Goal: Task Accomplishment & Management: Use online tool/utility

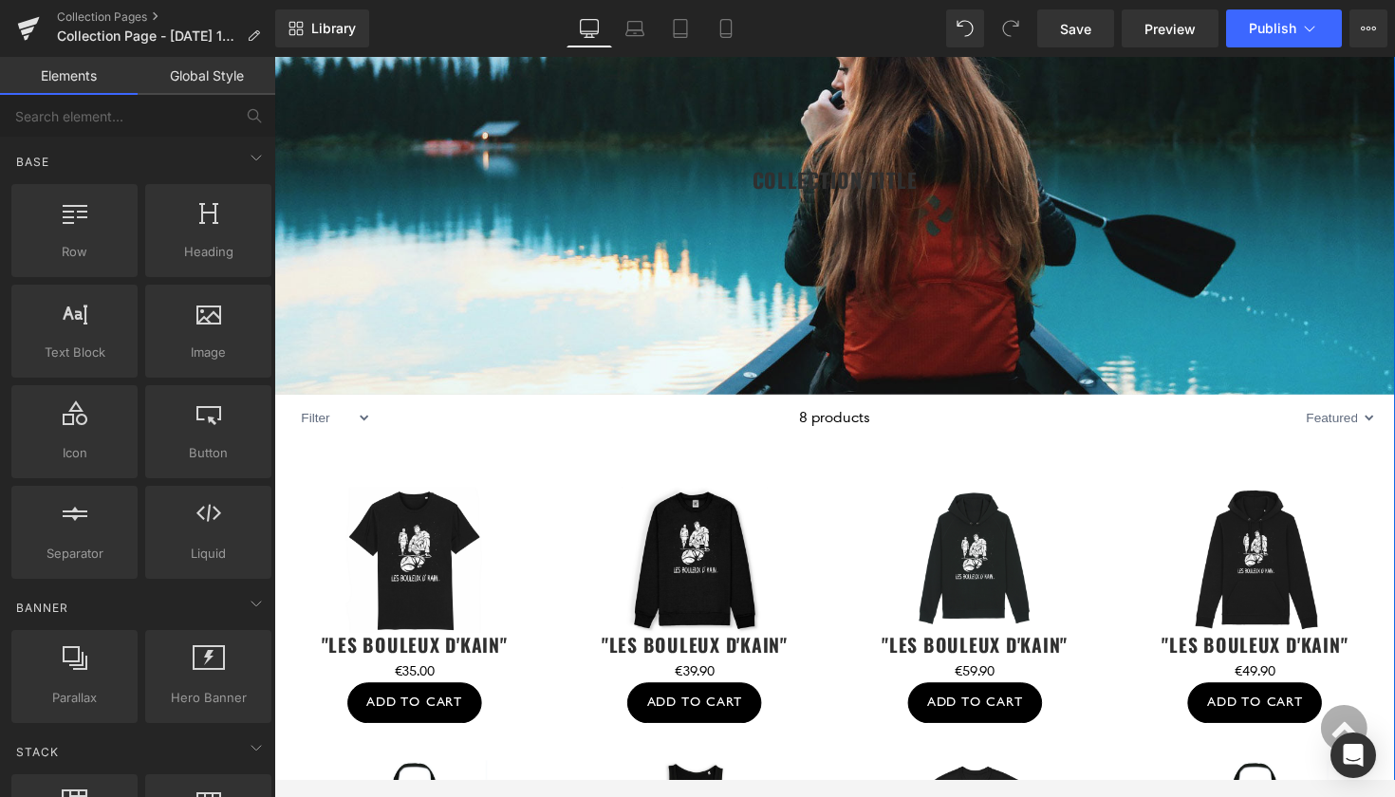
scroll to position [413, 0]
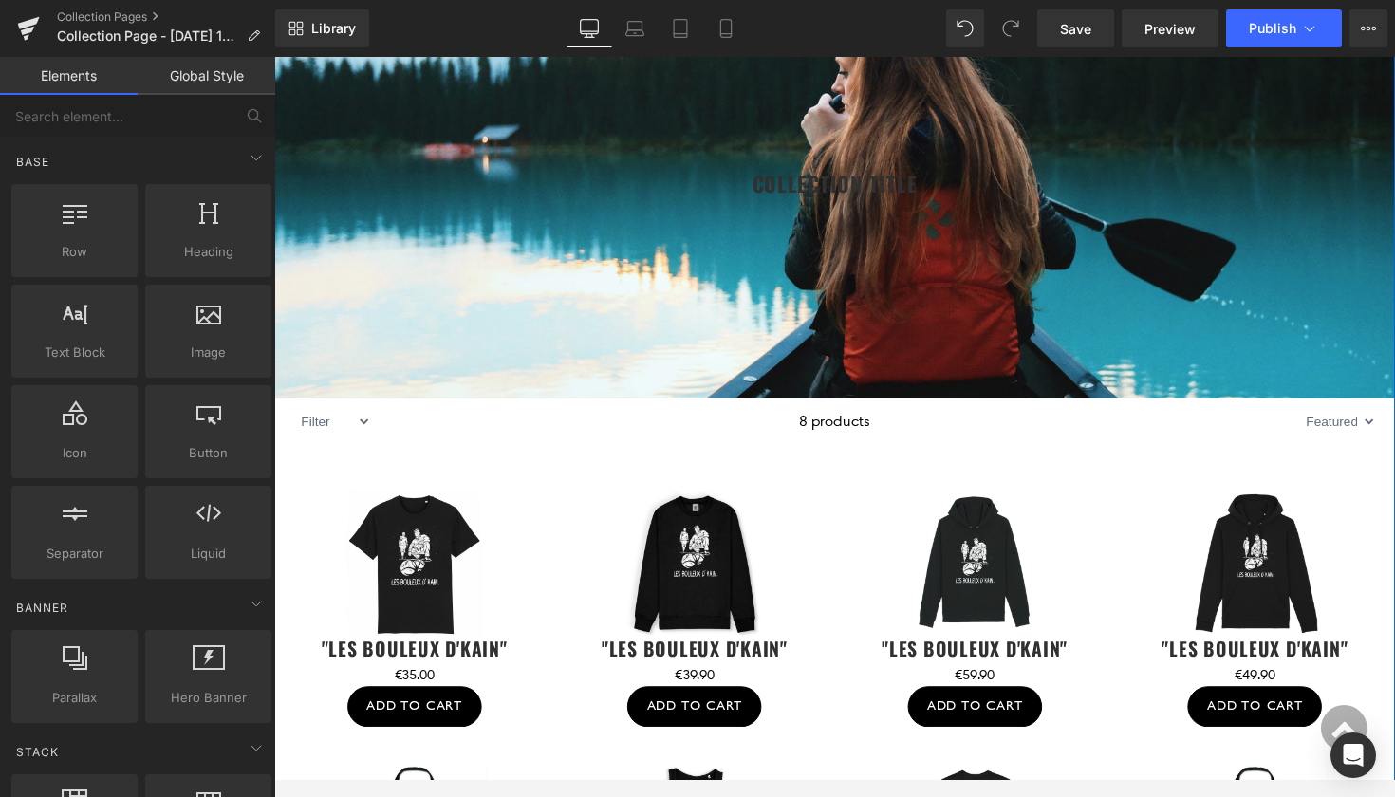
click at [617, 471] on div "Sale Off (P) Image "Les Bouleux d'Kain" (P) Title €0 €35.00 (P) Price Add To Ca…" at bounding box center [848, 774] width 1148 height 642
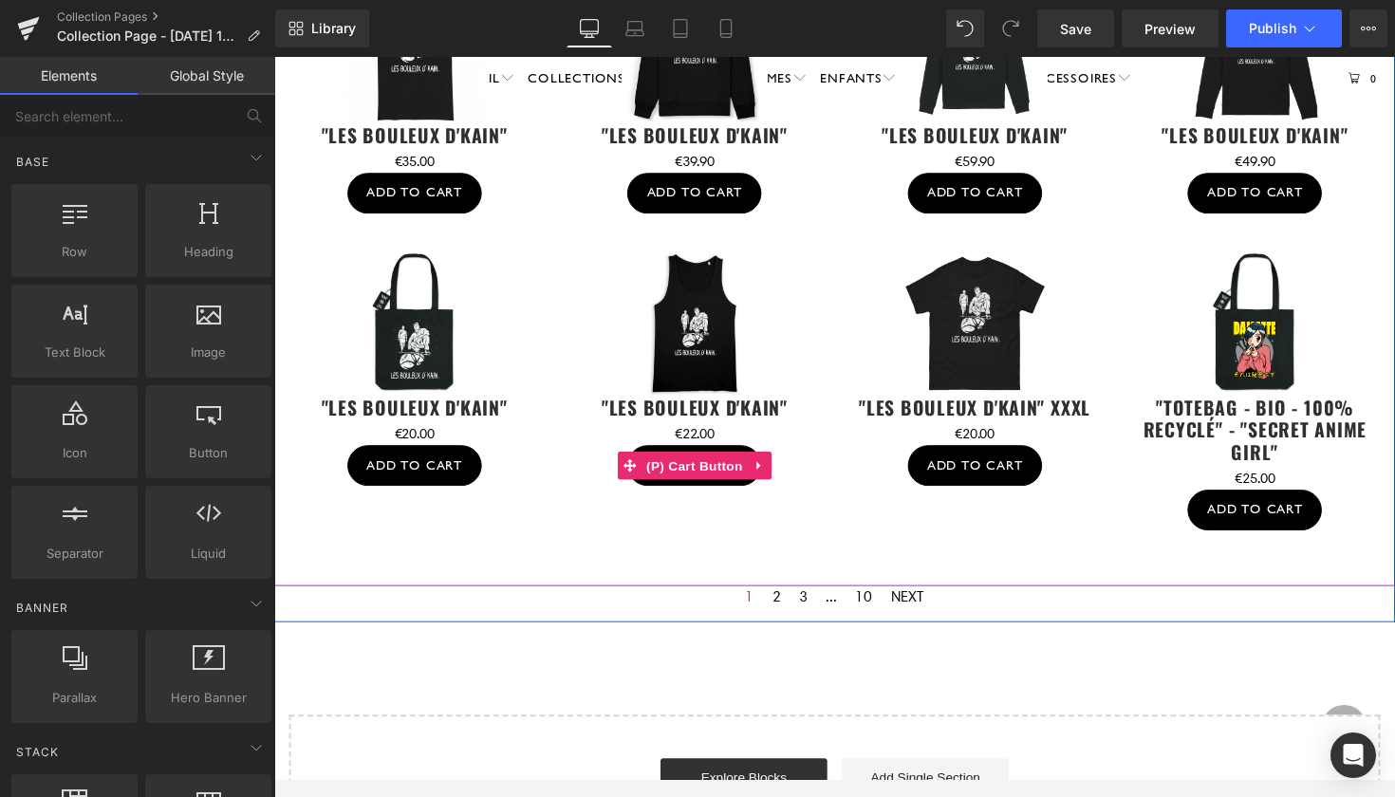
scroll to position [971, 0]
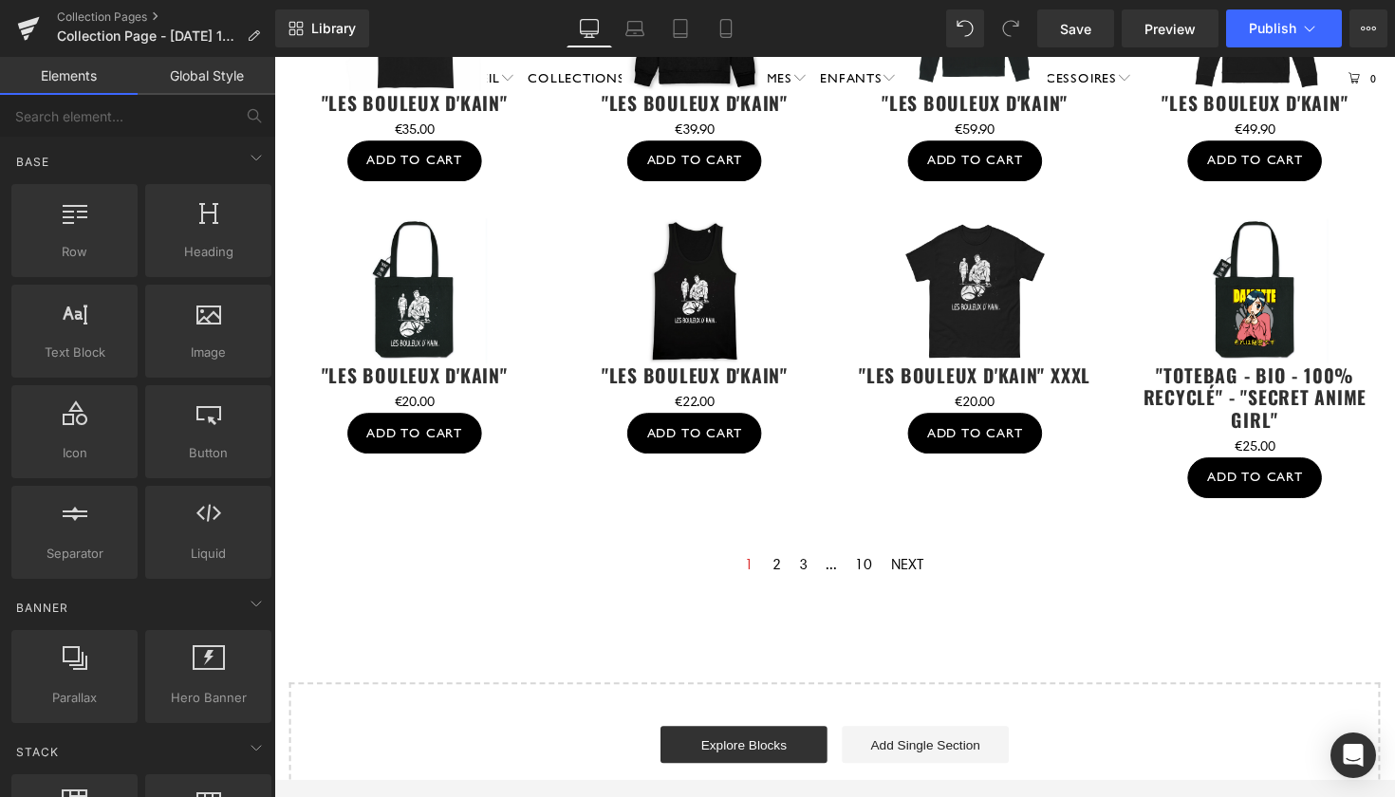
click at [858, 512] on div at bounding box center [848, 365] width 1148 height 325
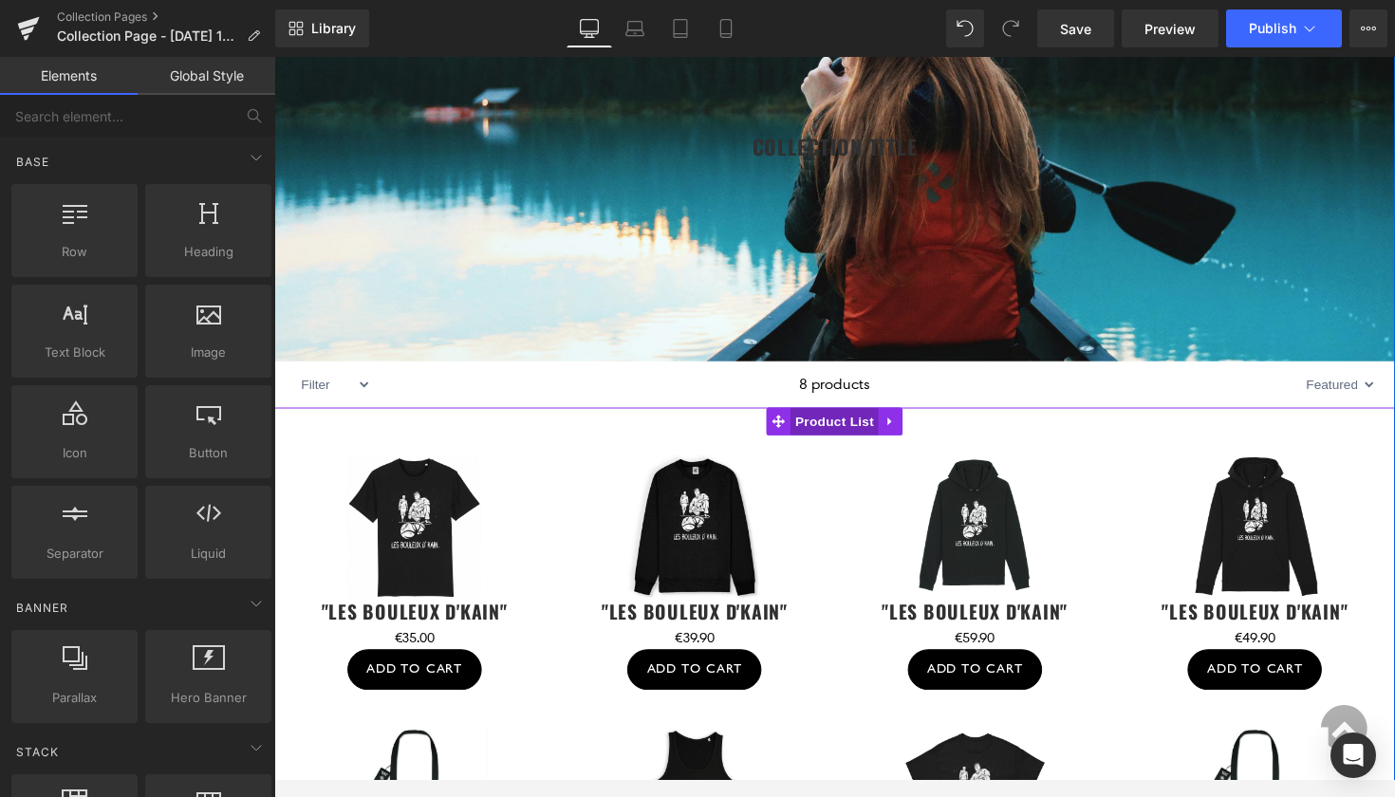
scroll to position [462, 0]
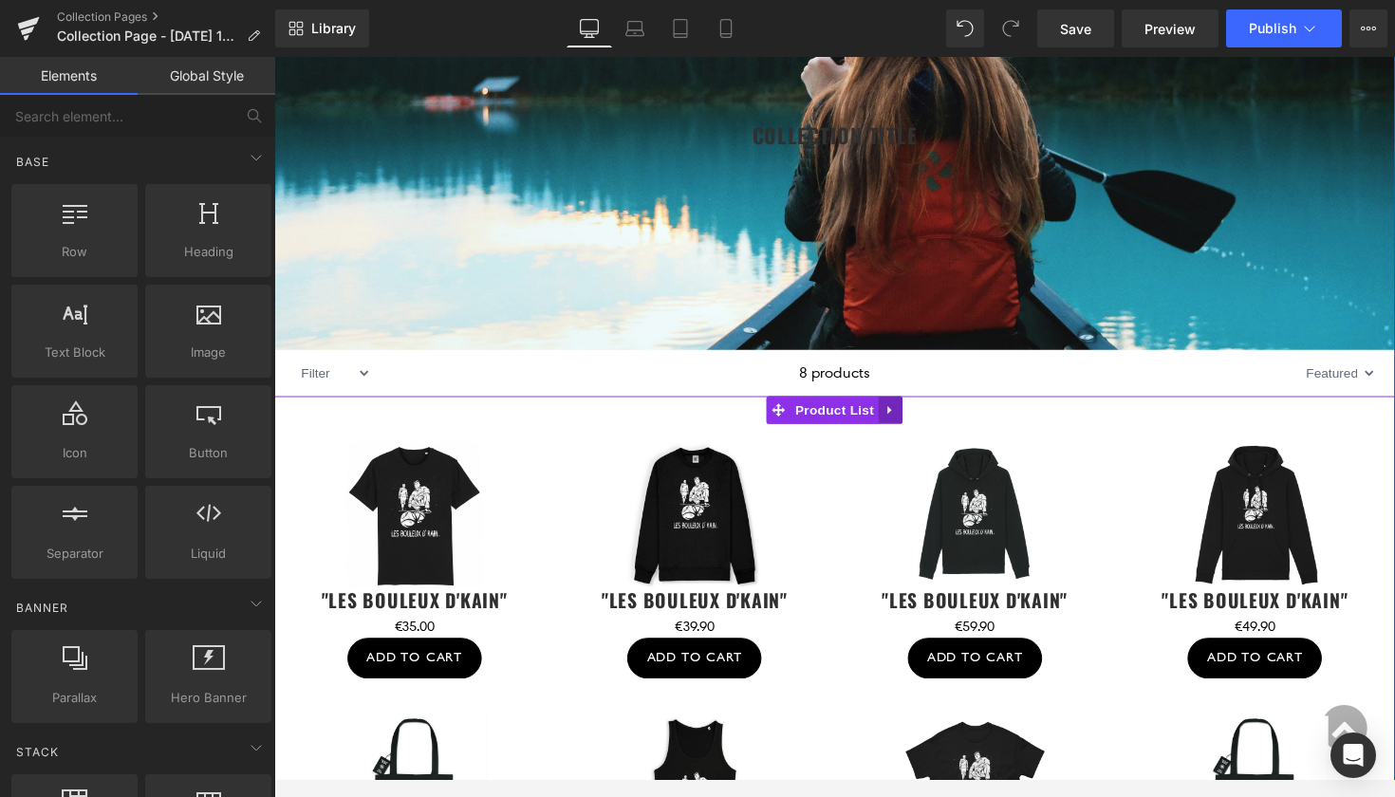
click at [902, 419] on icon at bounding box center [904, 419] width 4 height 9
click at [825, 419] on span "Product List" at bounding box center [848, 419] width 90 height 28
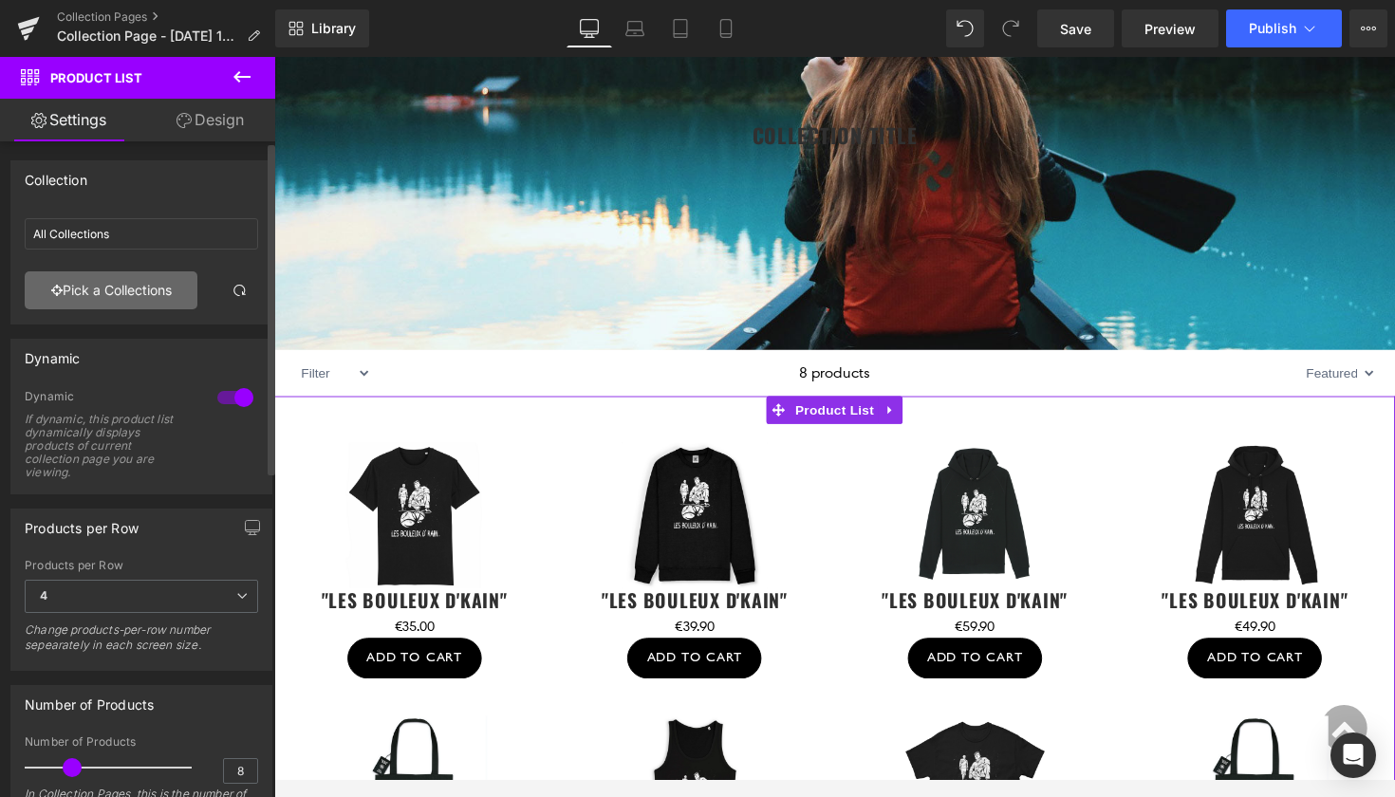
click at [100, 289] on link "Pick a Collections" at bounding box center [111, 290] width 173 height 38
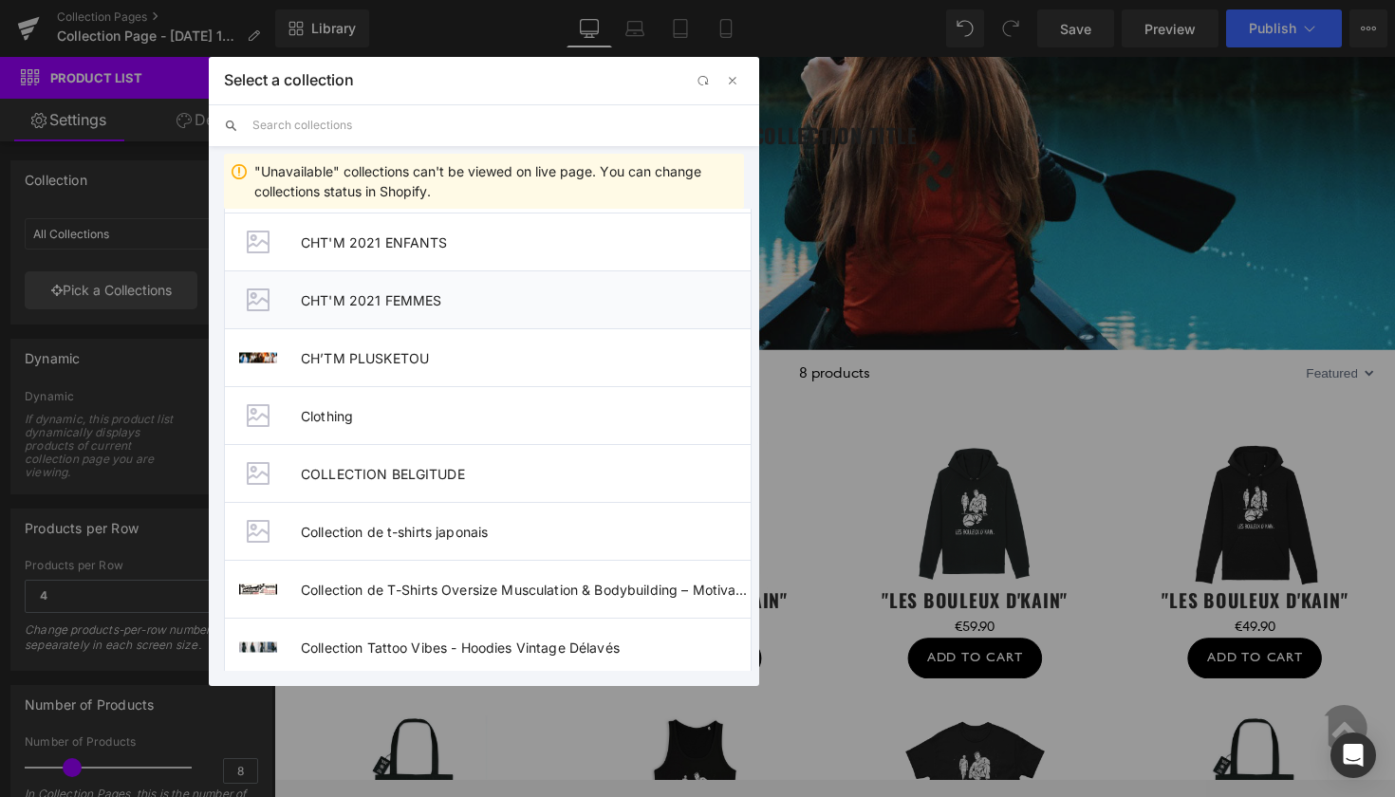
scroll to position [527, 0]
click at [367, 477] on span "COLLECTION BELGITUDE" at bounding box center [526, 472] width 450 height 16
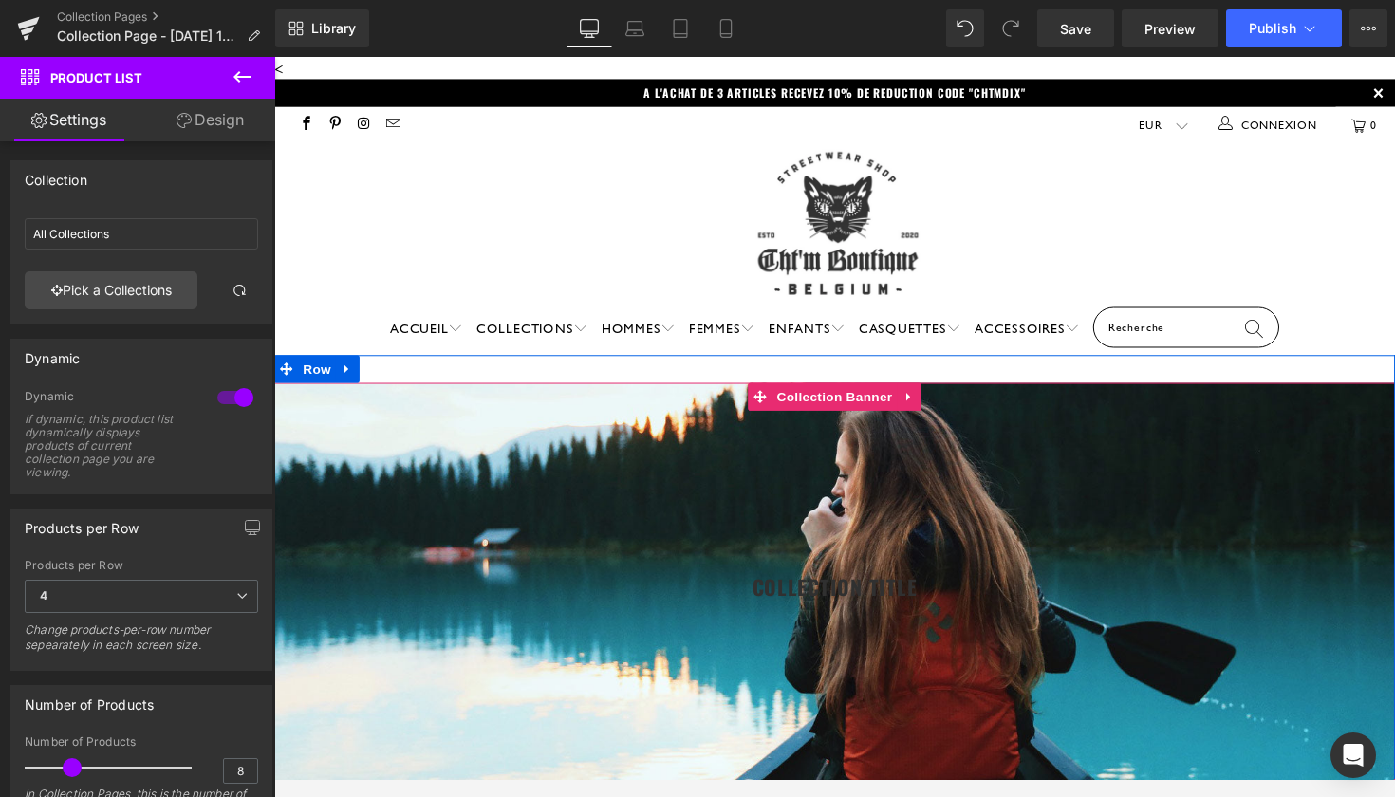
scroll to position [0, 0]
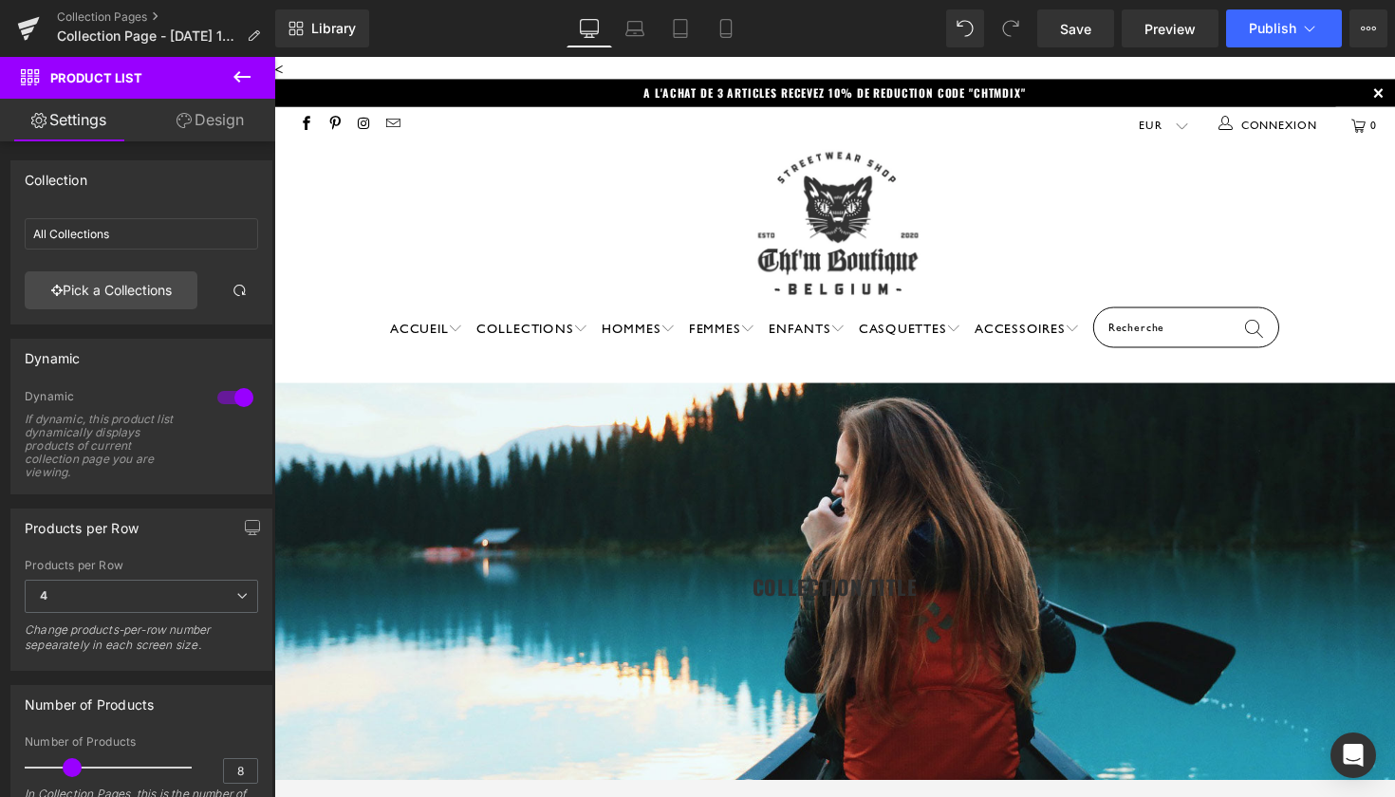
click at [243, 78] on icon at bounding box center [241, 76] width 17 height 11
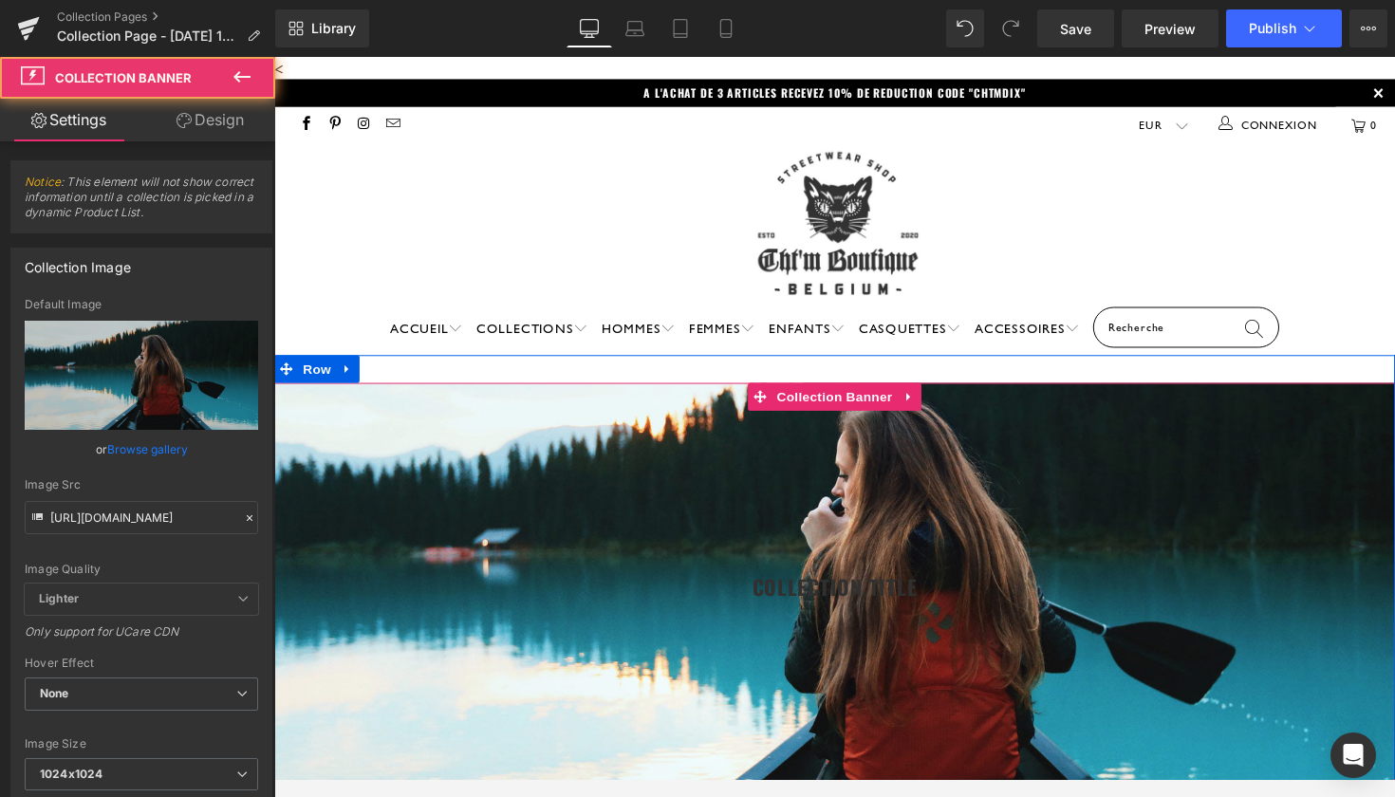
click at [498, 535] on div at bounding box center [848, 604] width 1148 height 429
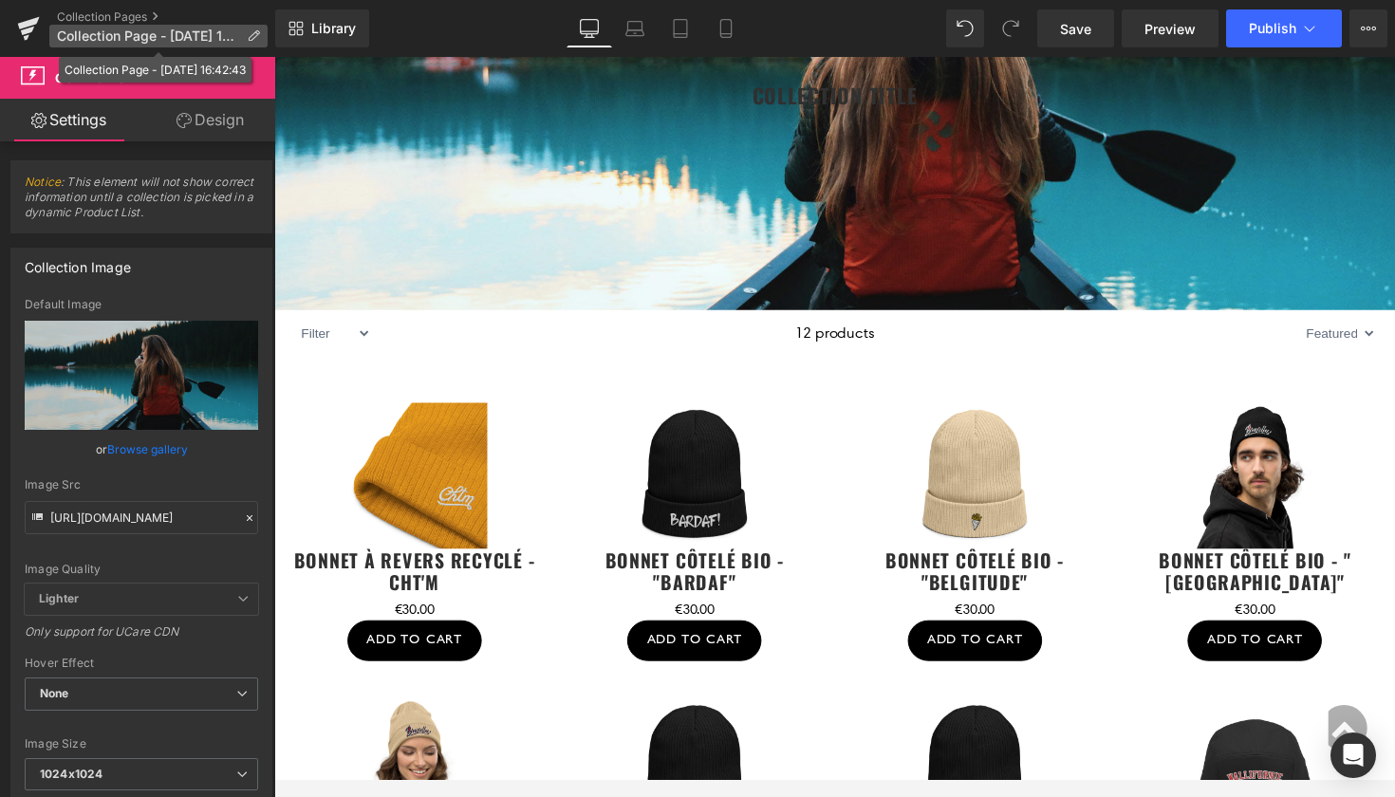
click at [256, 31] on icon at bounding box center [253, 35] width 13 height 13
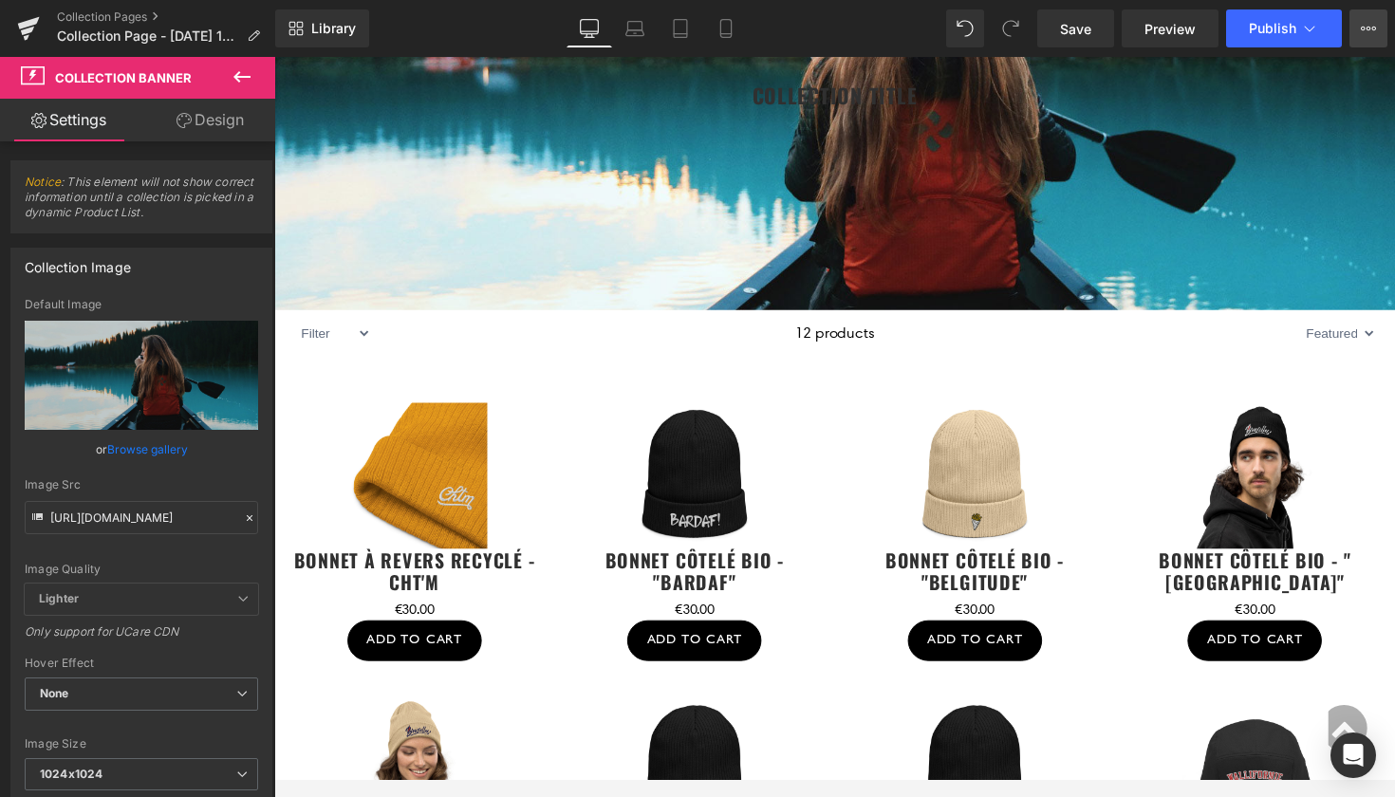
click at [1366, 31] on icon at bounding box center [1367, 28] width 15 height 15
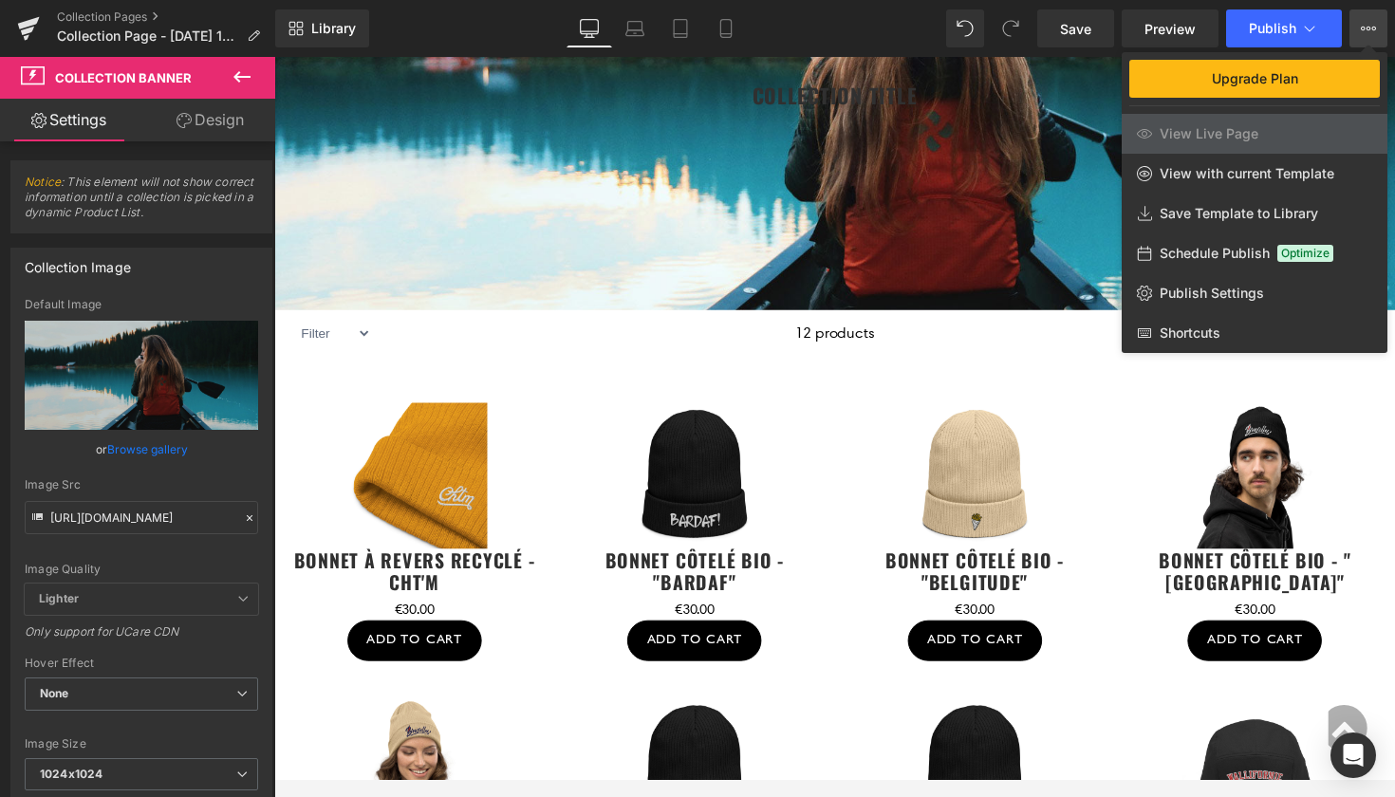
click at [761, 37] on div "Library Desktop Desktop Laptop Tablet Mobile Save Preview Publish Scheduled Upg…" at bounding box center [834, 28] width 1119 height 38
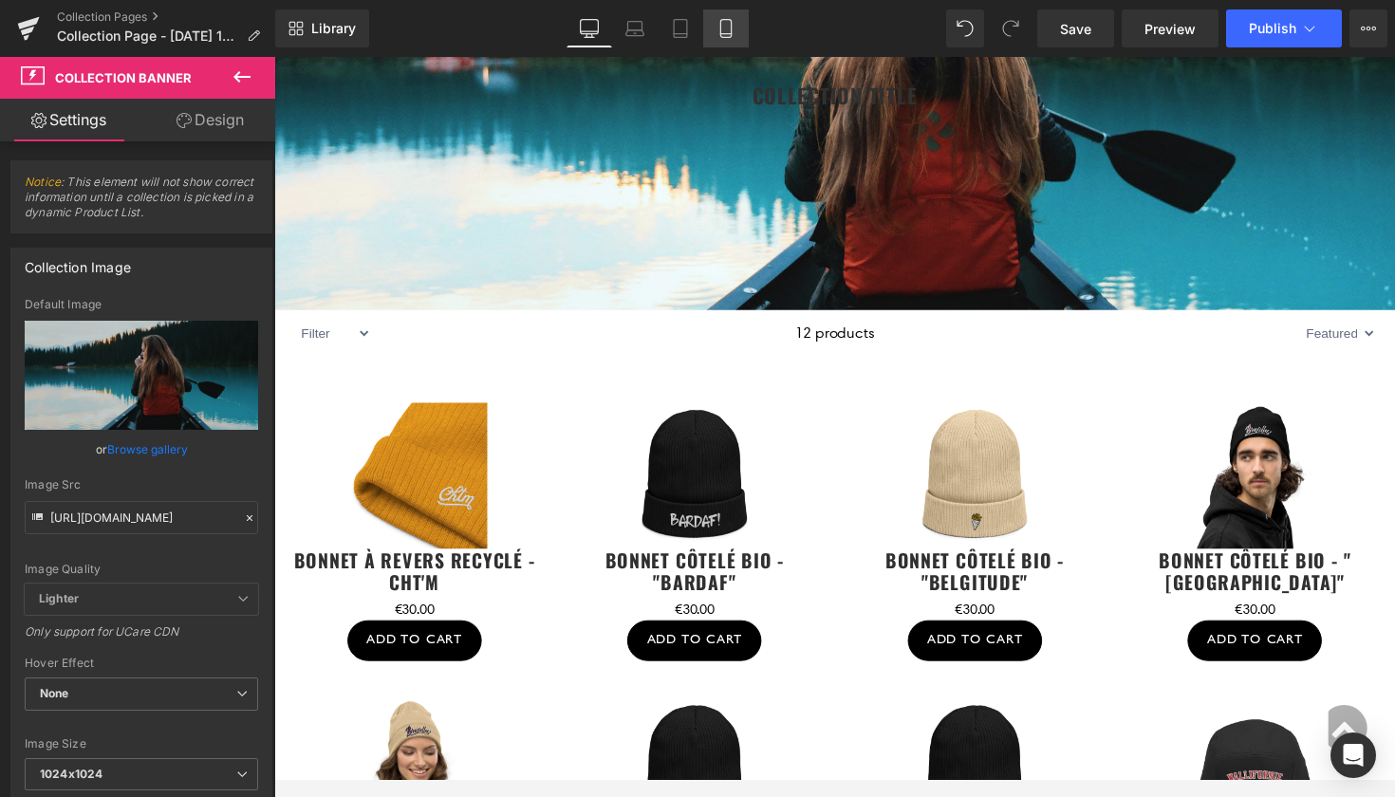
click at [729, 34] on icon at bounding box center [725, 34] width 10 height 0
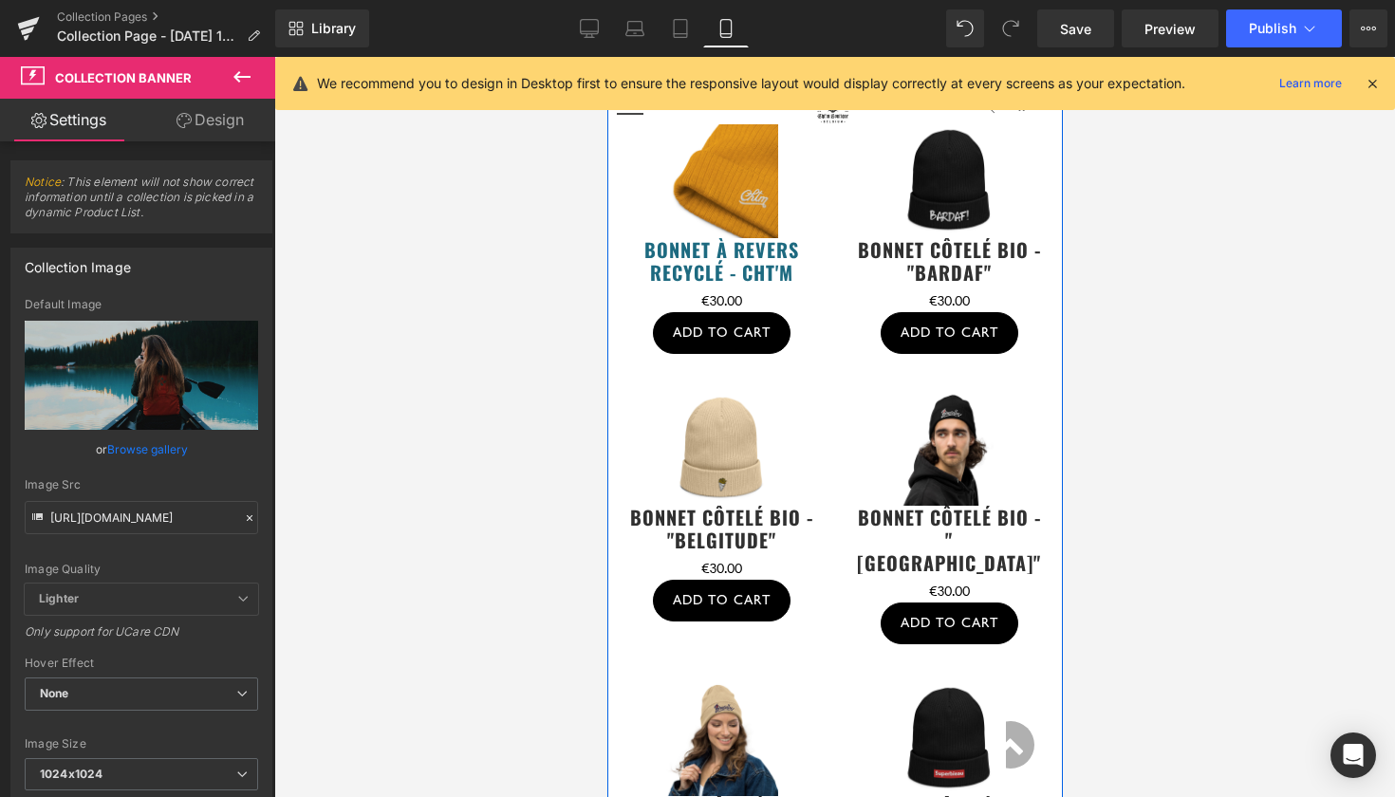
scroll to position [511, 0]
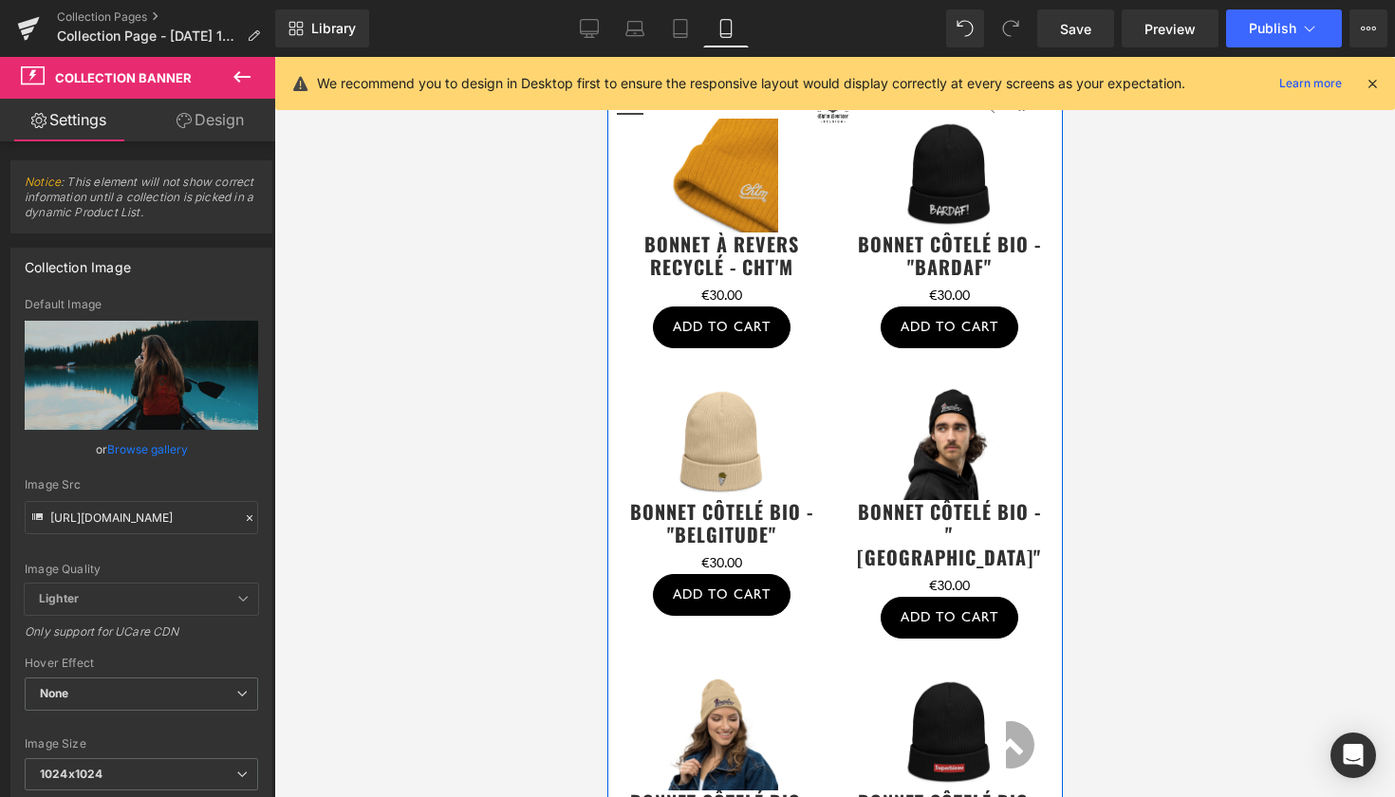
click at [828, 336] on div "Sale Off (P) Image [PERSON_NAME] à revers recyclé - CHT'M (P) Title €0 €30.00 (…" at bounding box center [720, 234] width 228 height 268
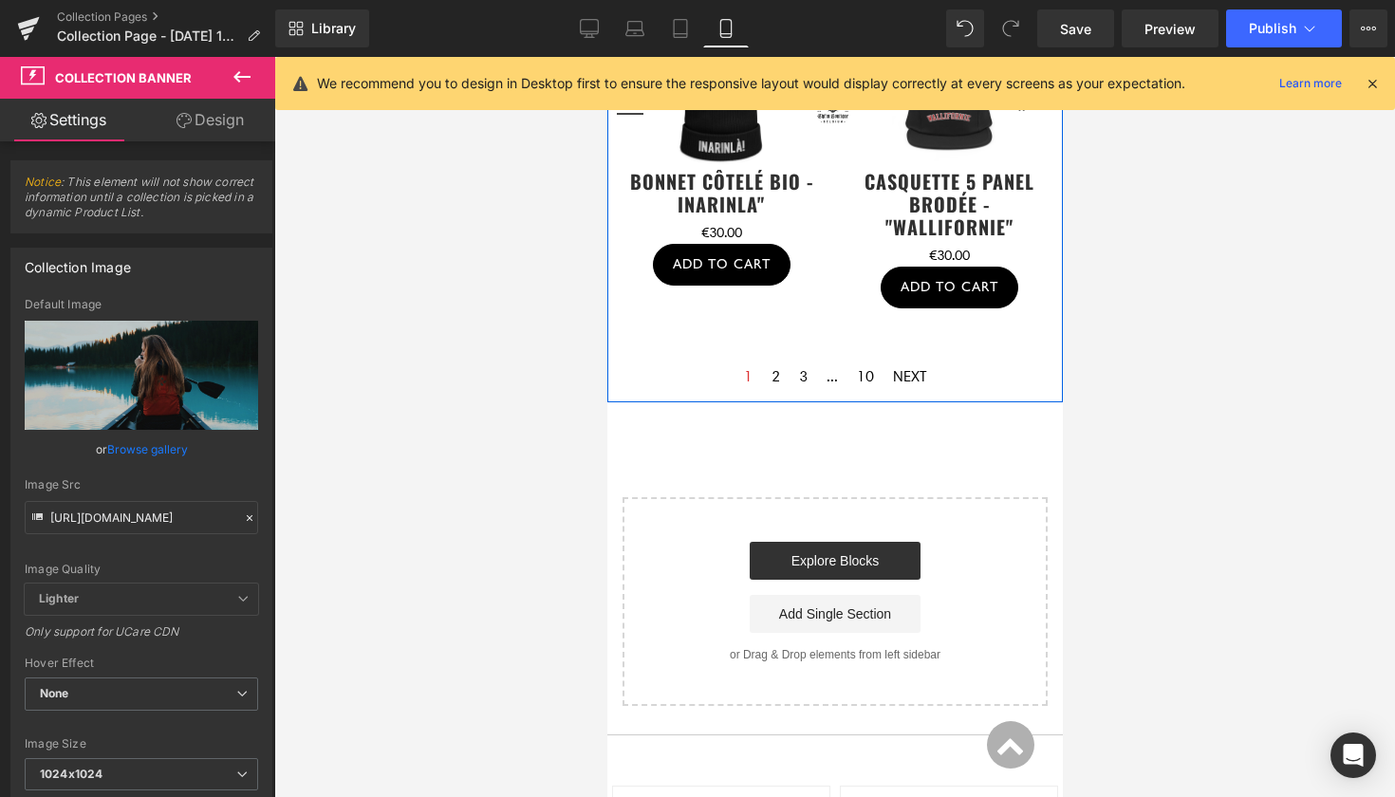
scroll to position [1412, 0]
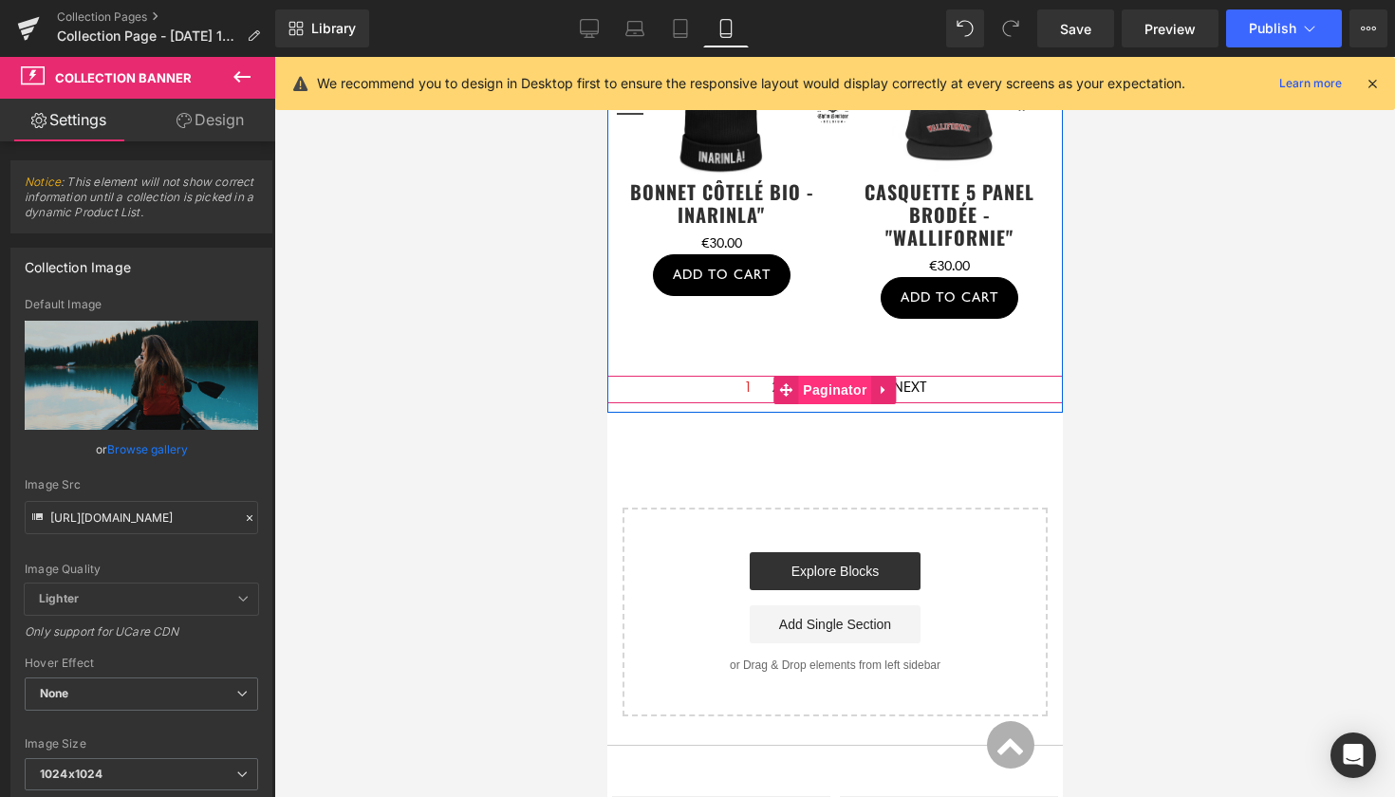
click at [839, 404] on span "Paginator" at bounding box center [833, 390] width 73 height 28
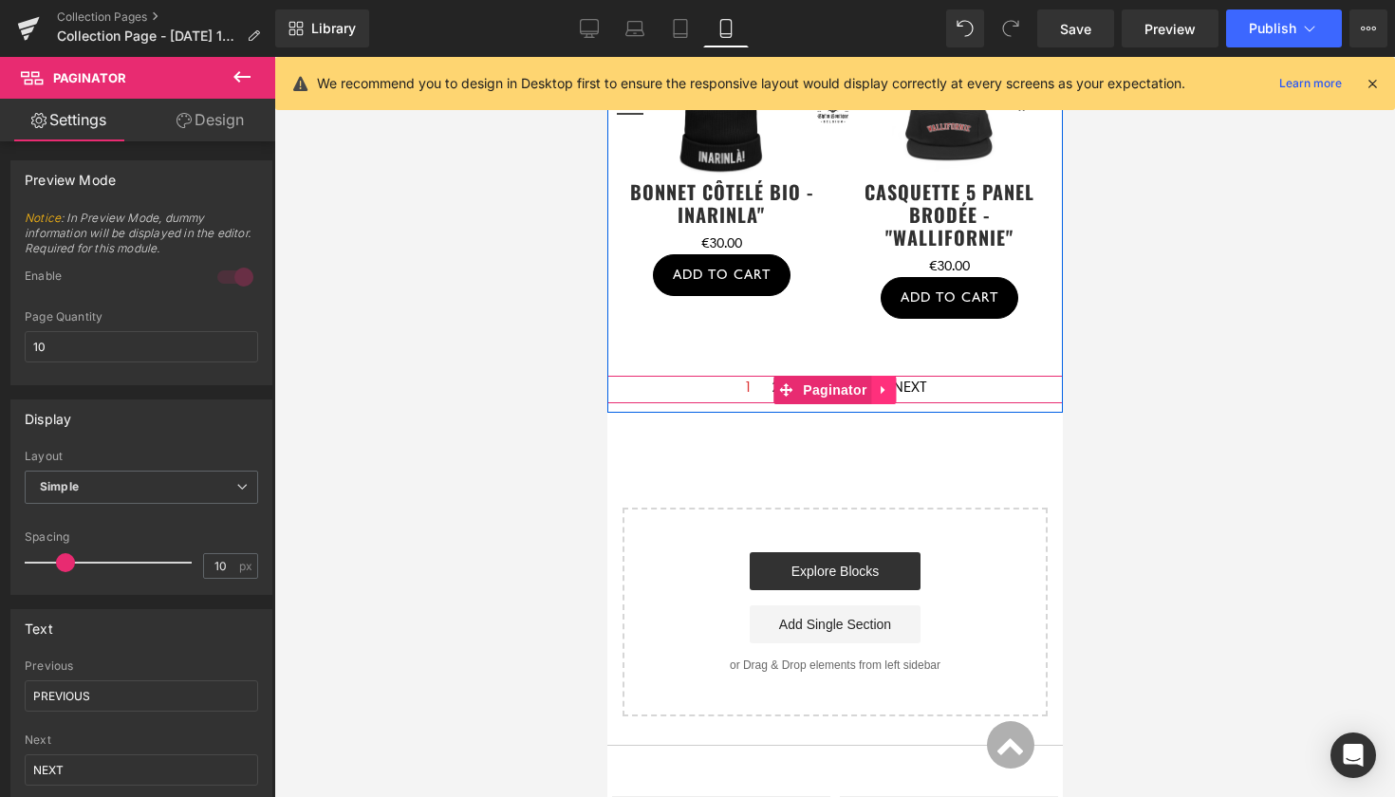
click at [881, 397] on icon at bounding box center [883, 390] width 13 height 14
click at [896, 397] on icon at bounding box center [895, 389] width 13 height 13
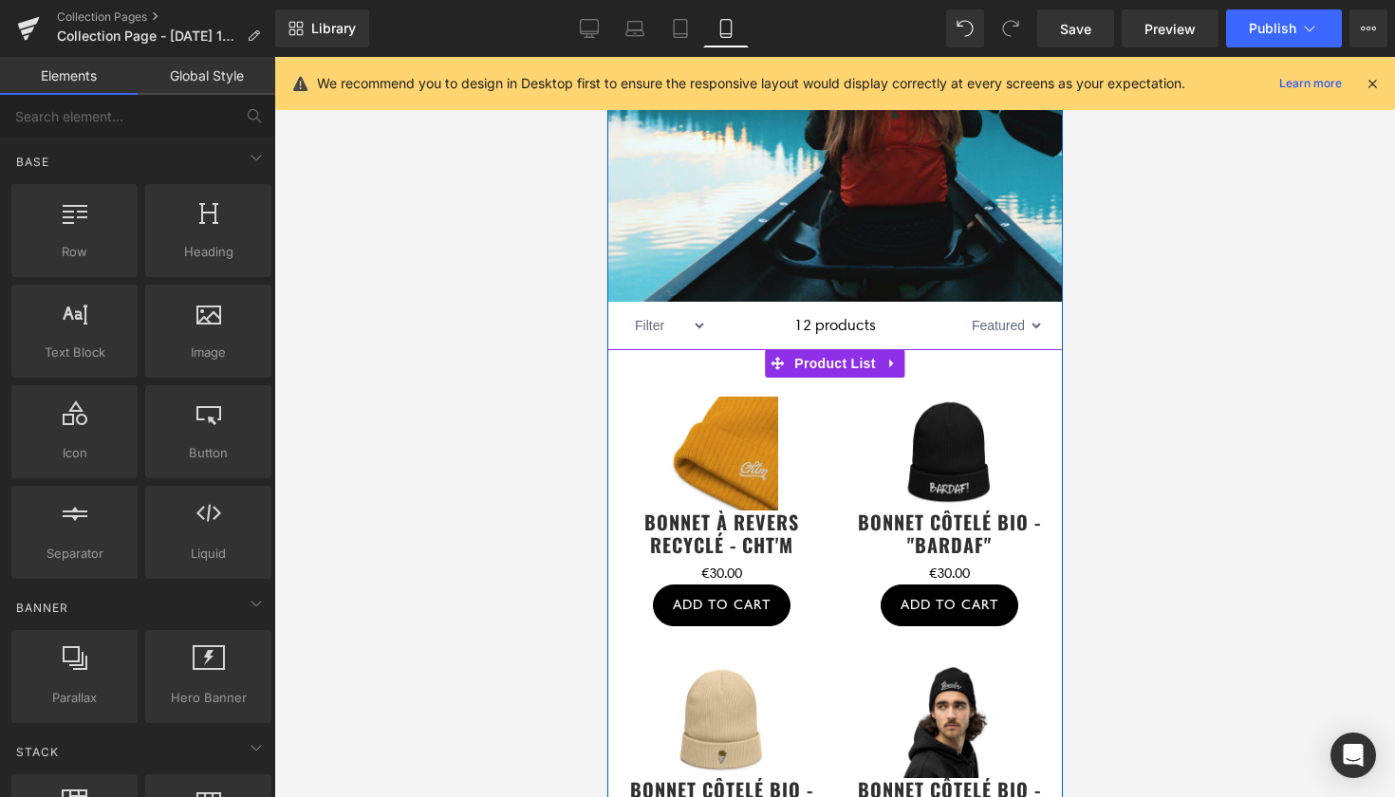
scroll to position [164, 0]
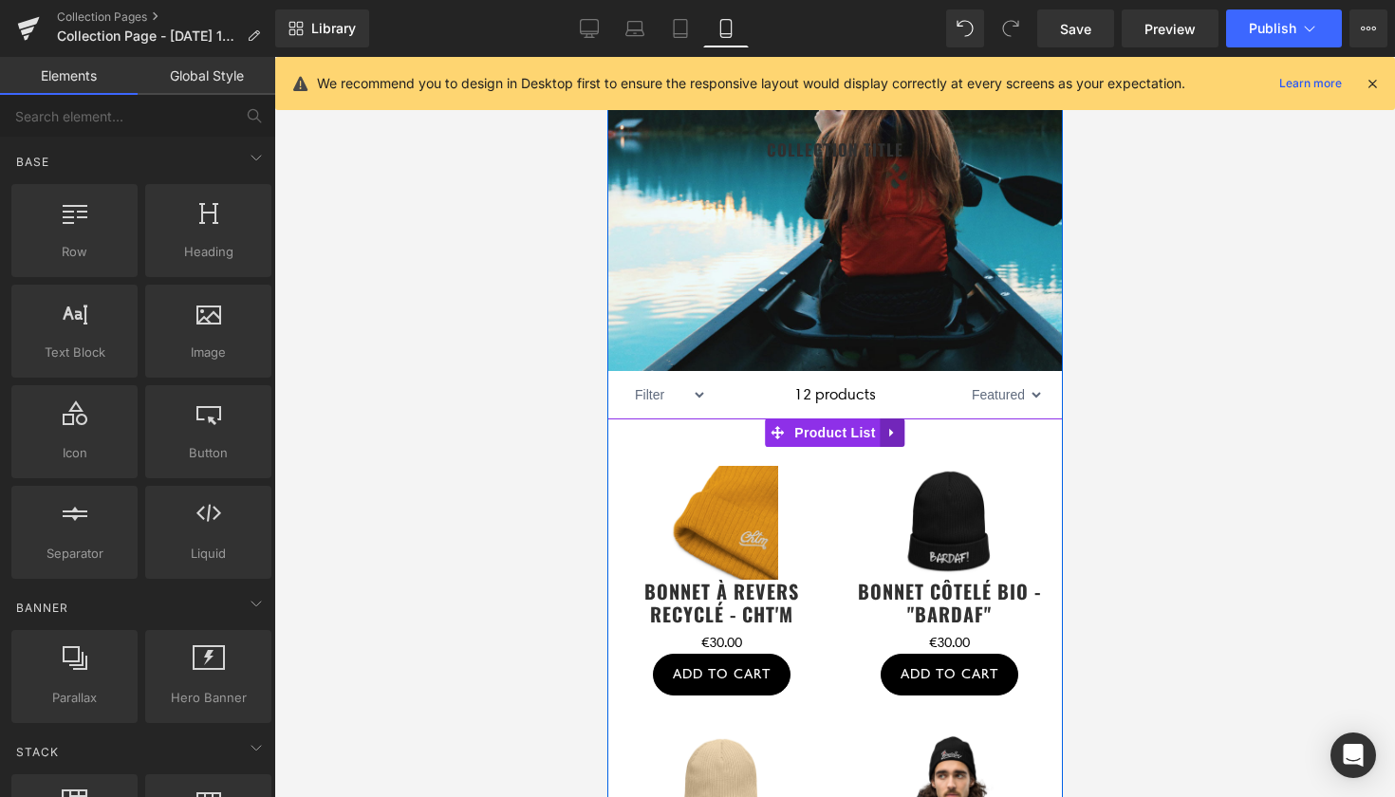
click at [888, 437] on icon at bounding box center [890, 433] width 4 height 9
click at [901, 439] on icon at bounding box center [903, 432] width 13 height 13
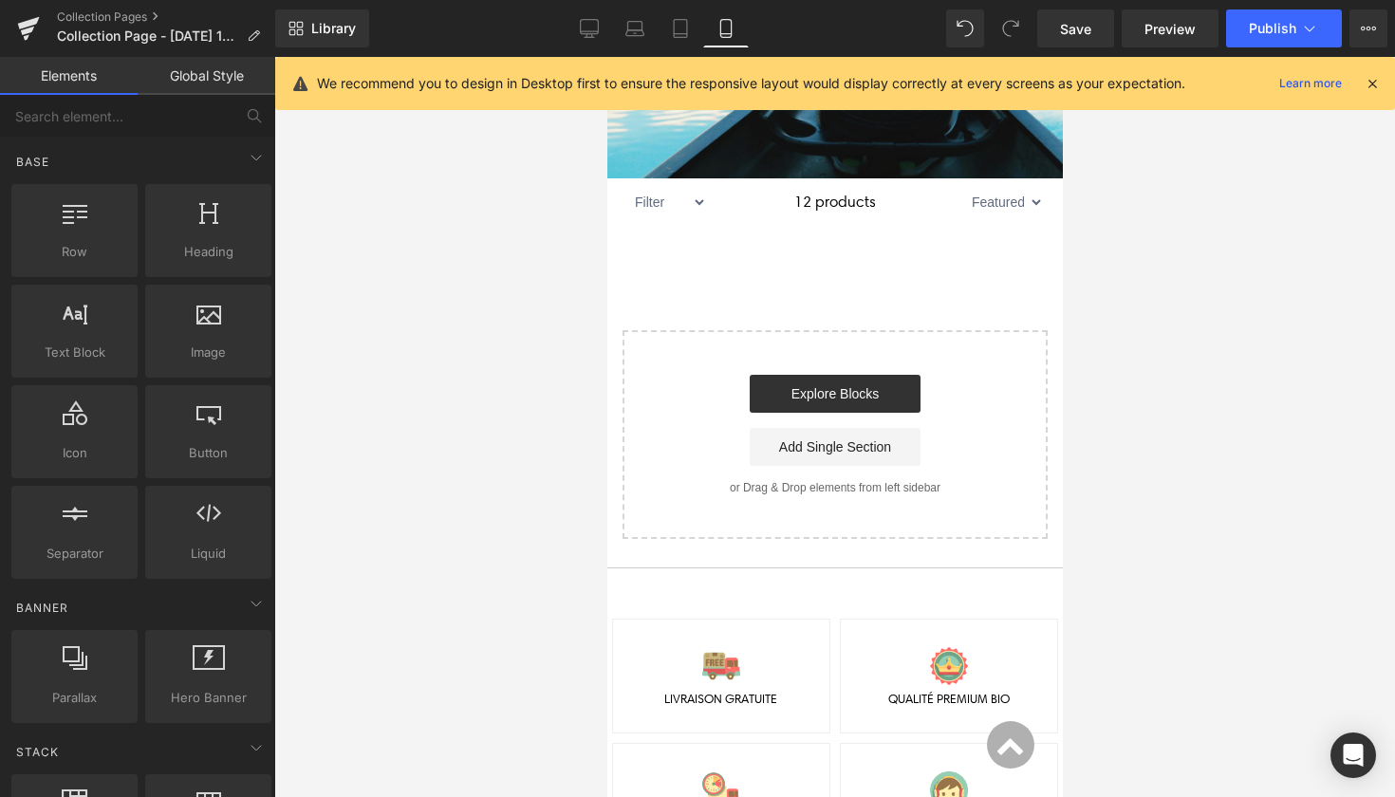
scroll to position [359, 0]
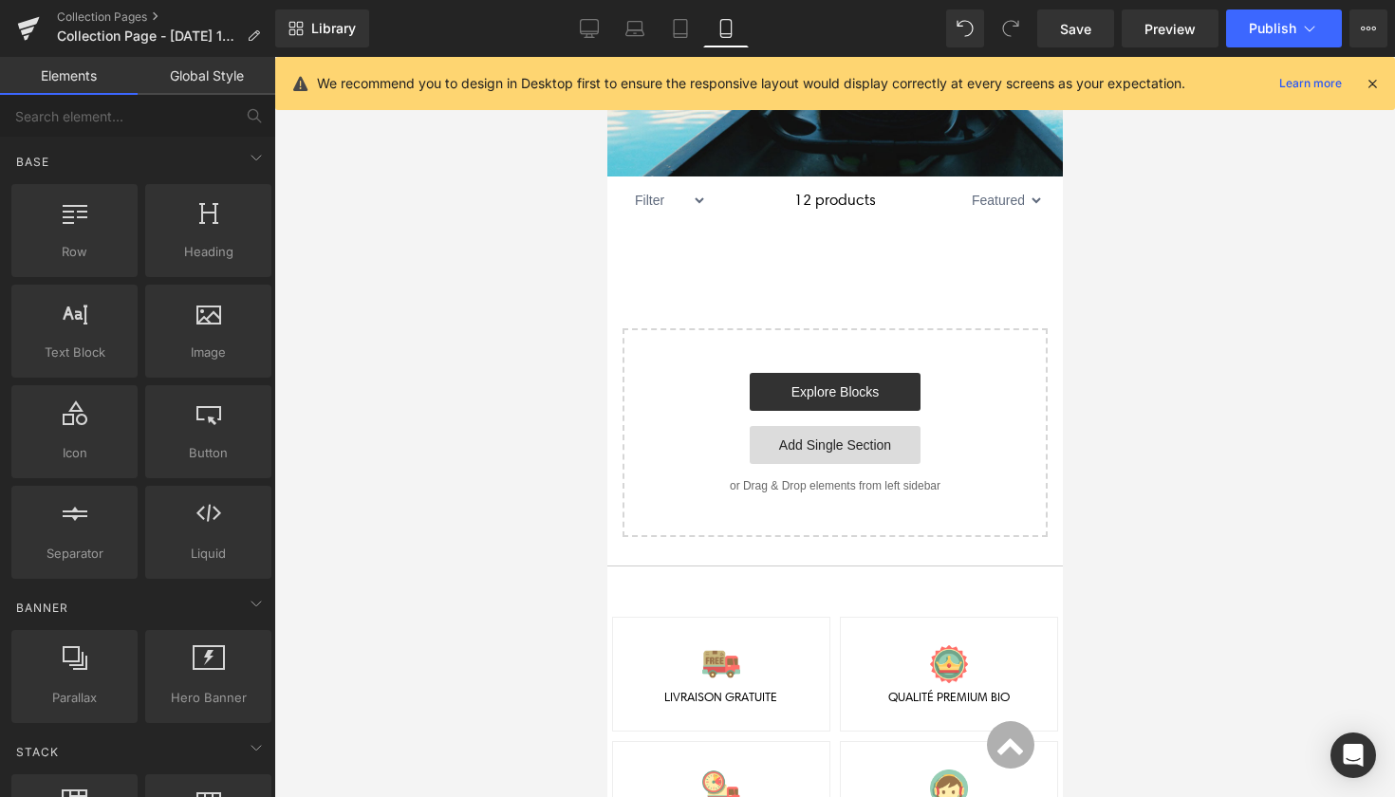
click at [820, 464] on link "Add Single Section" at bounding box center [833, 445] width 171 height 38
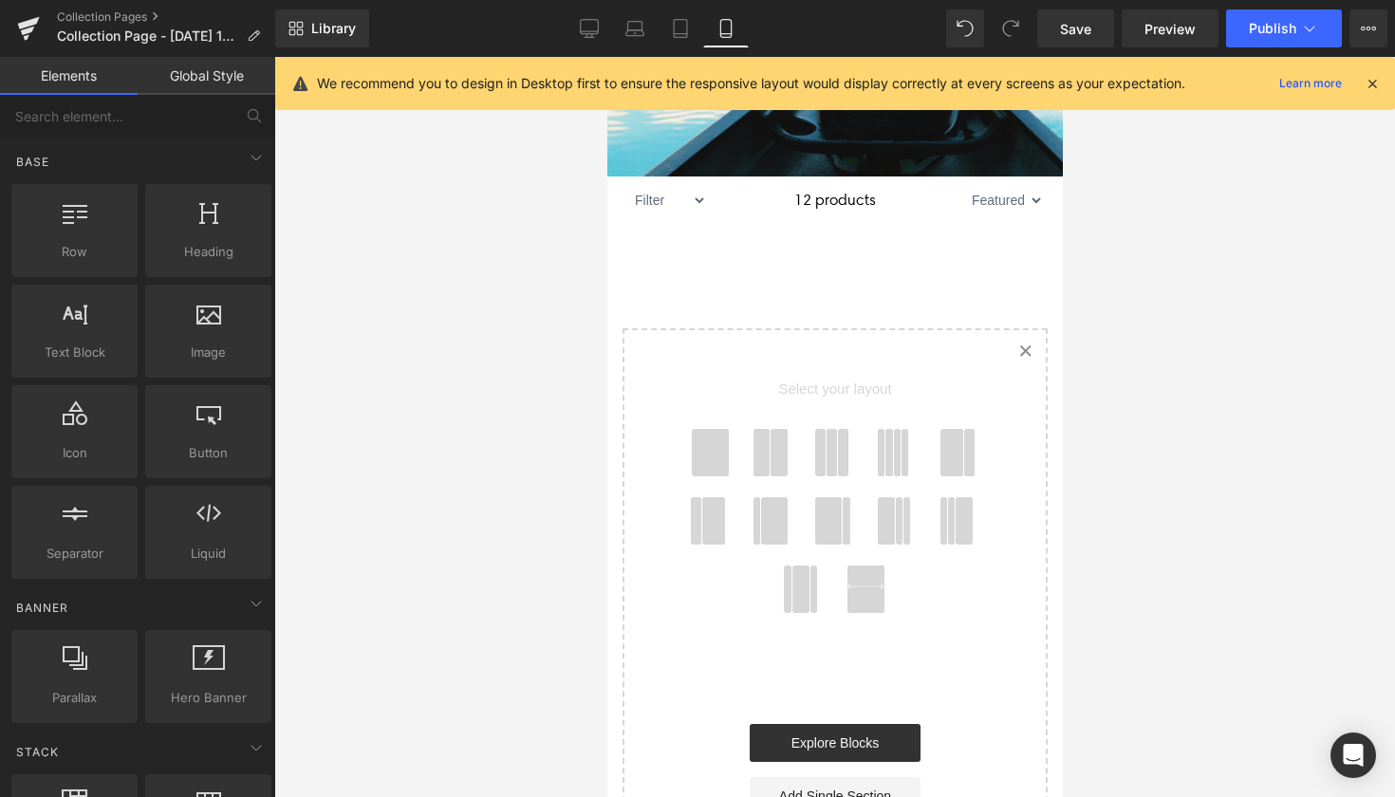
click at [1019, 356] on icon at bounding box center [1023, 350] width 9 height 9
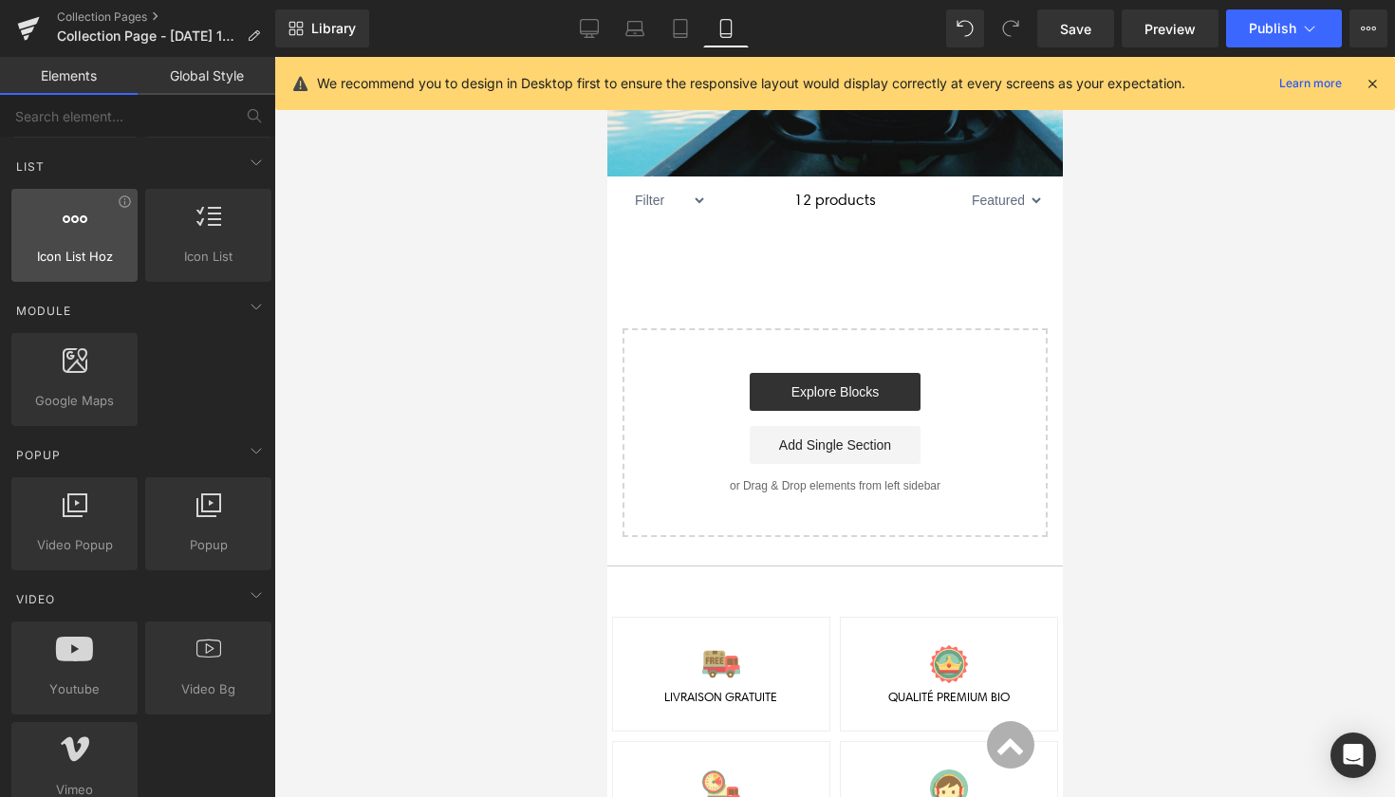
scroll to position [839, 0]
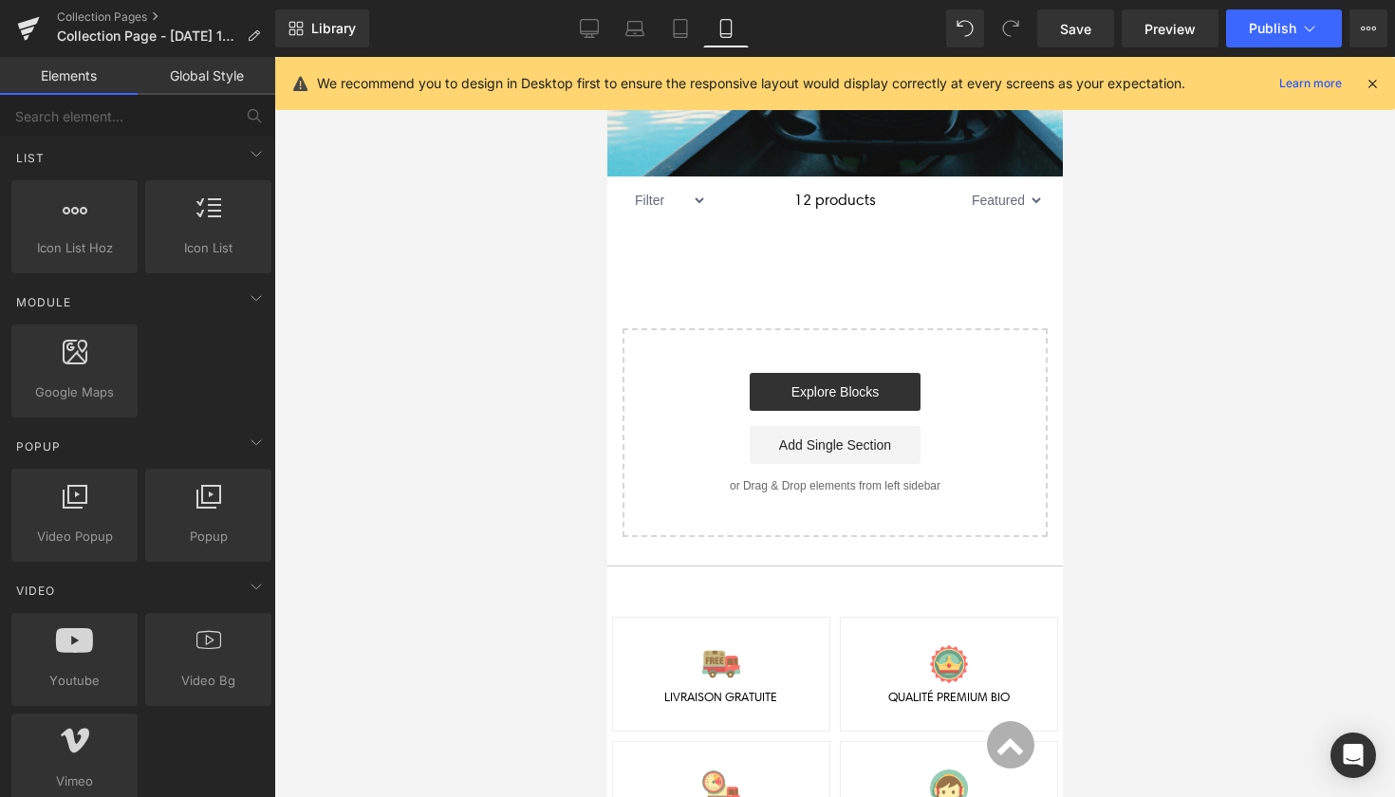
click at [1373, 84] on icon at bounding box center [1371, 83] width 17 height 17
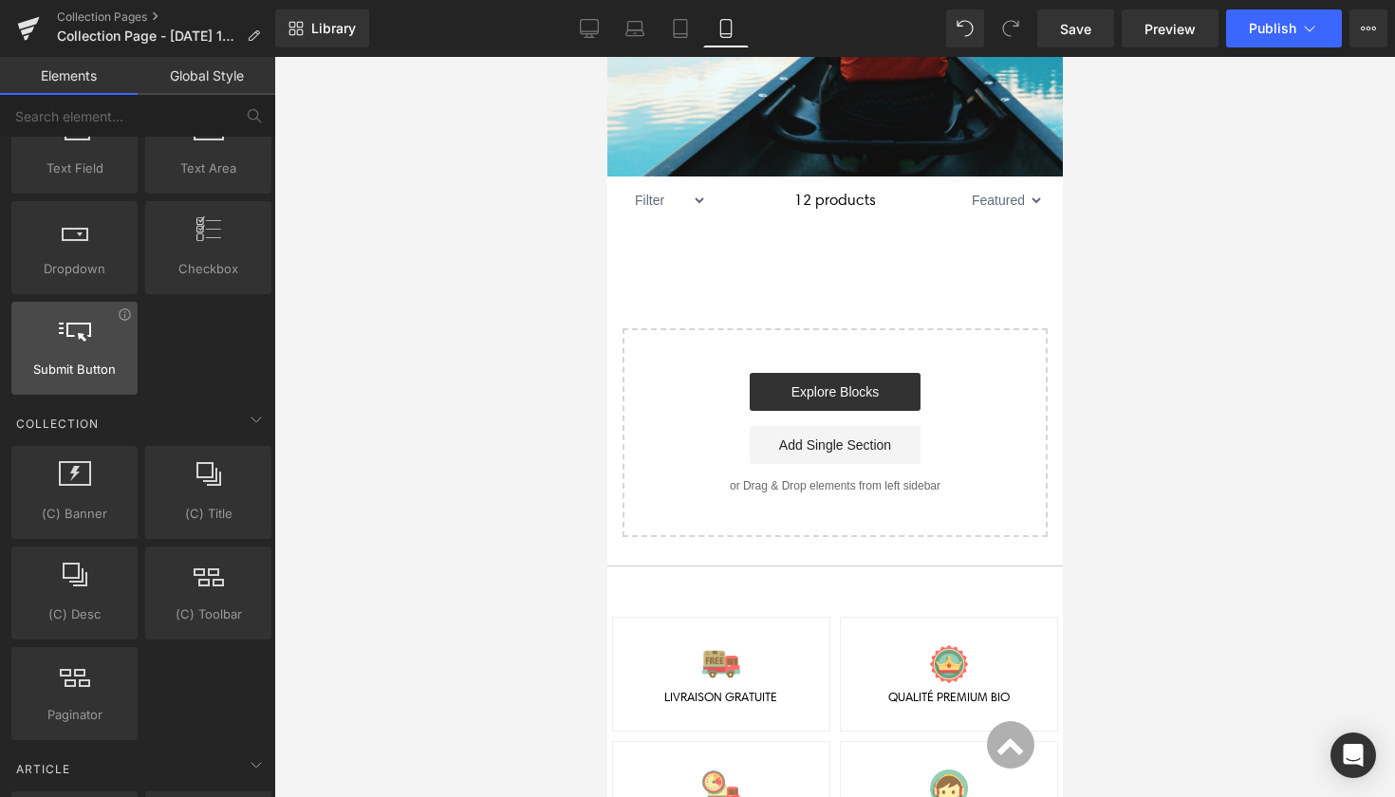
scroll to position [2690, 0]
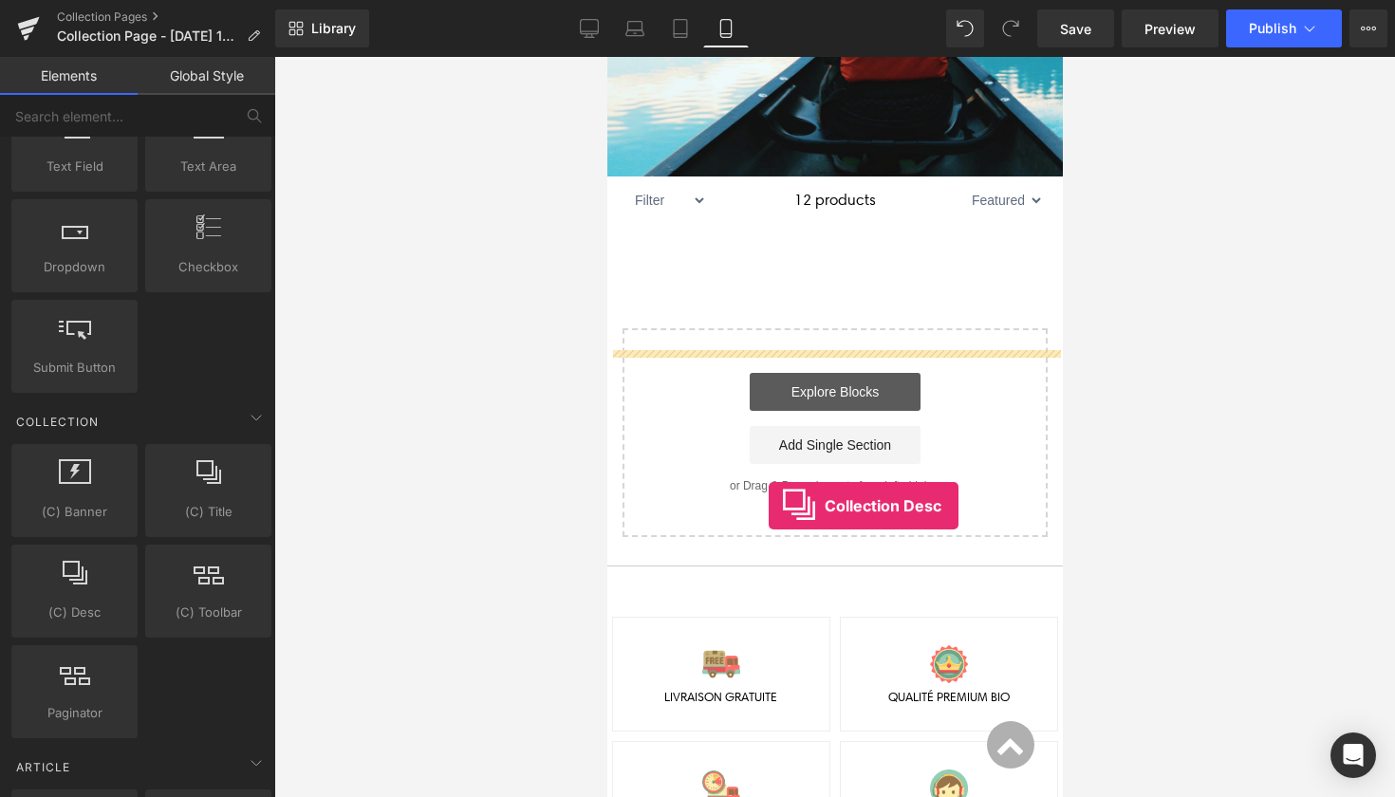
drag, startPoint x: 684, startPoint y: 658, endPoint x: 767, endPoint y: 506, distance: 174.1
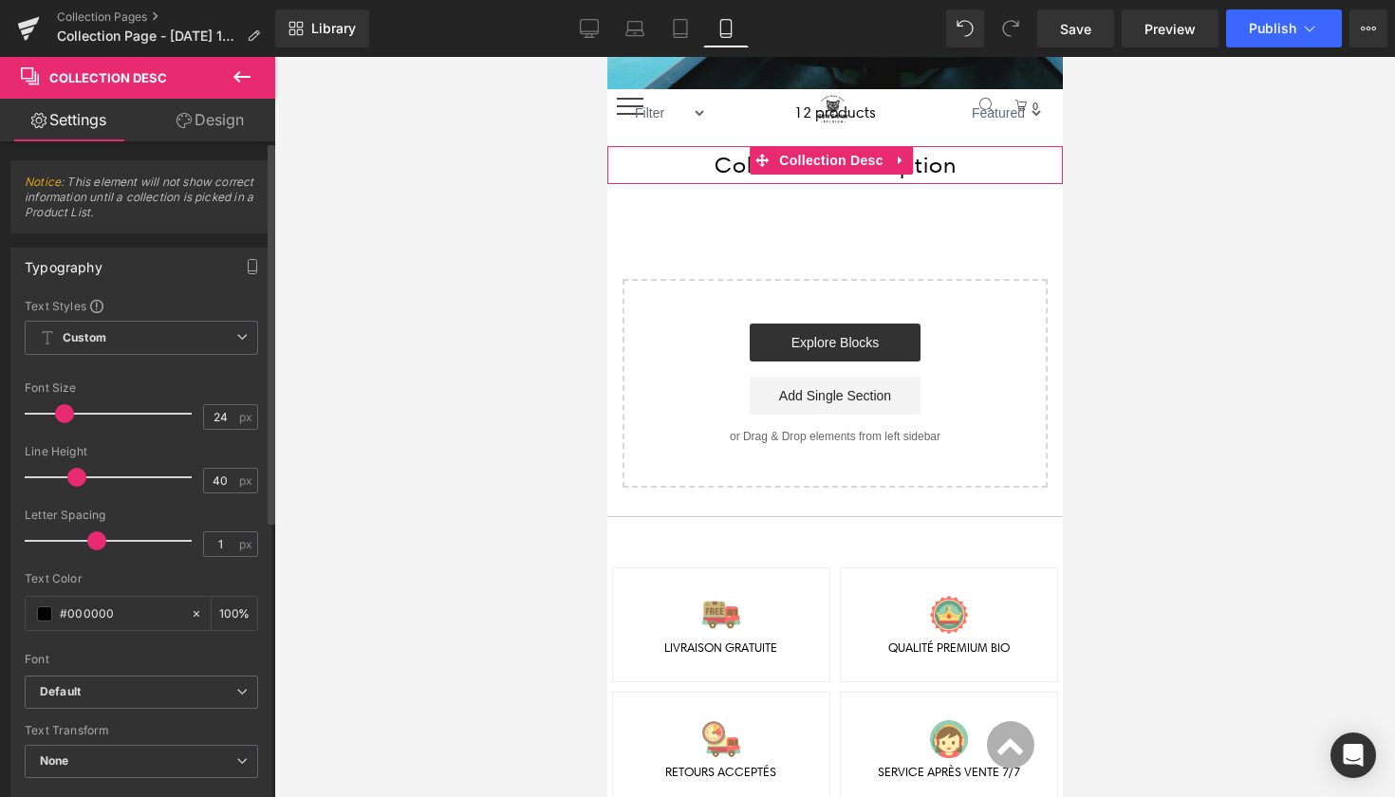
scroll to position [0, 0]
click at [218, 128] on link "Design" at bounding box center [210, 120] width 138 height 43
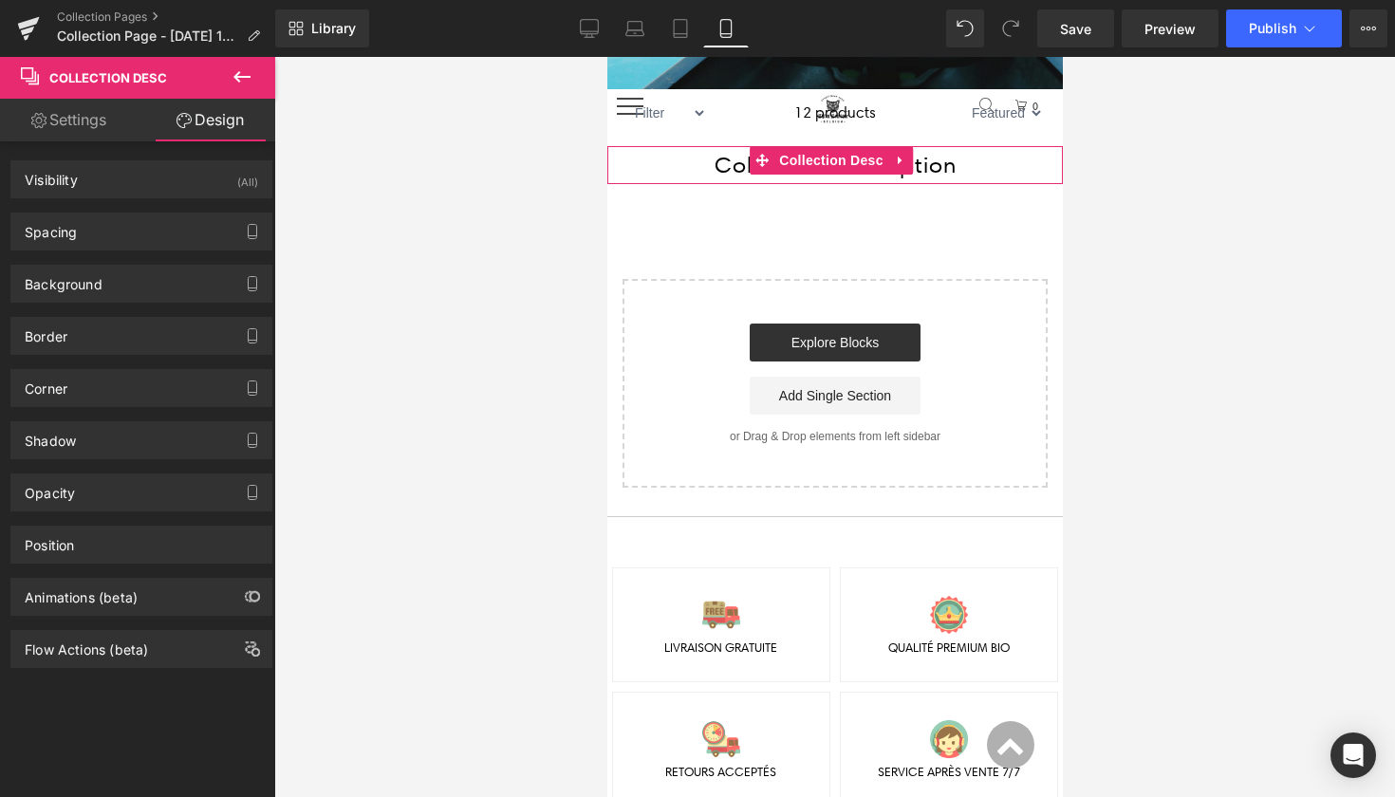
click at [84, 123] on link "Settings" at bounding box center [69, 120] width 138 height 43
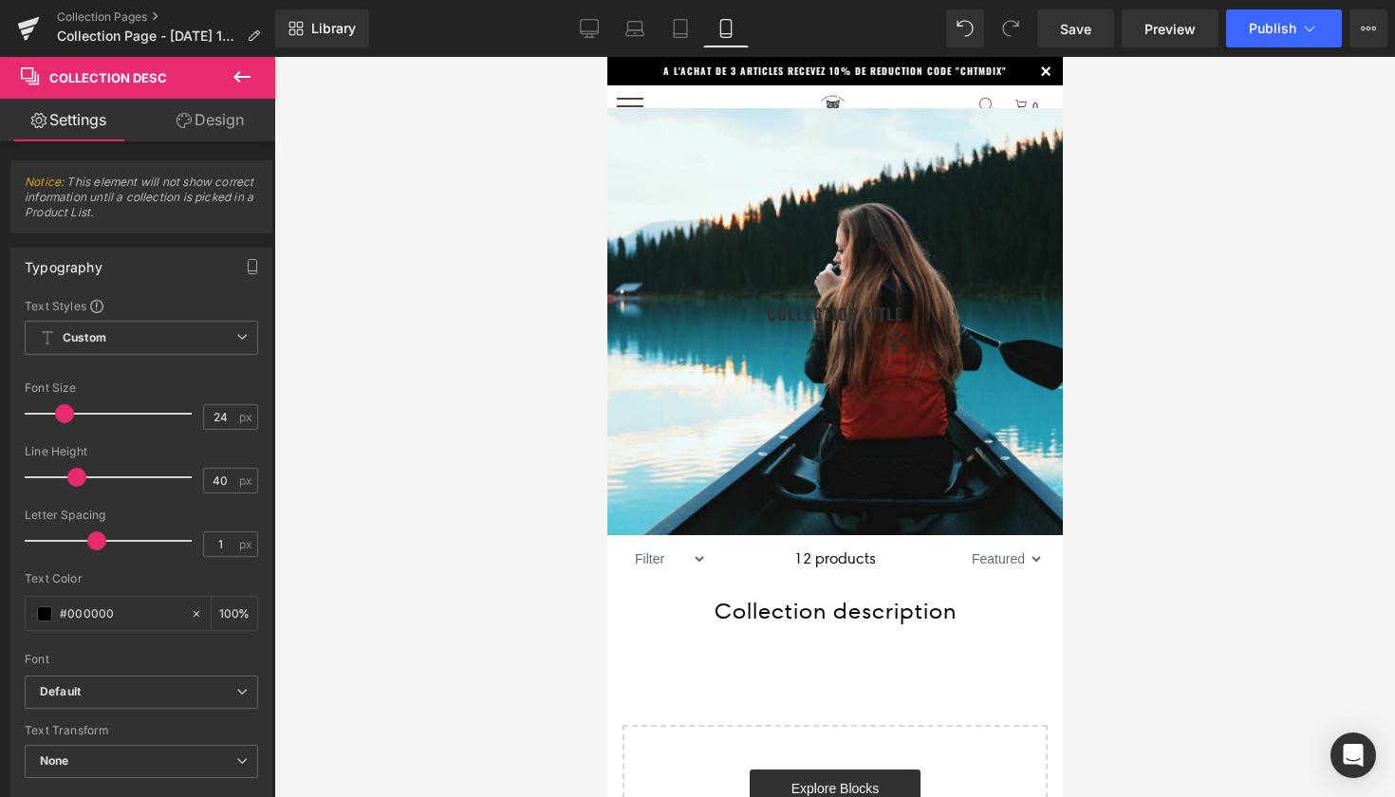
click at [244, 74] on icon at bounding box center [242, 76] width 23 height 23
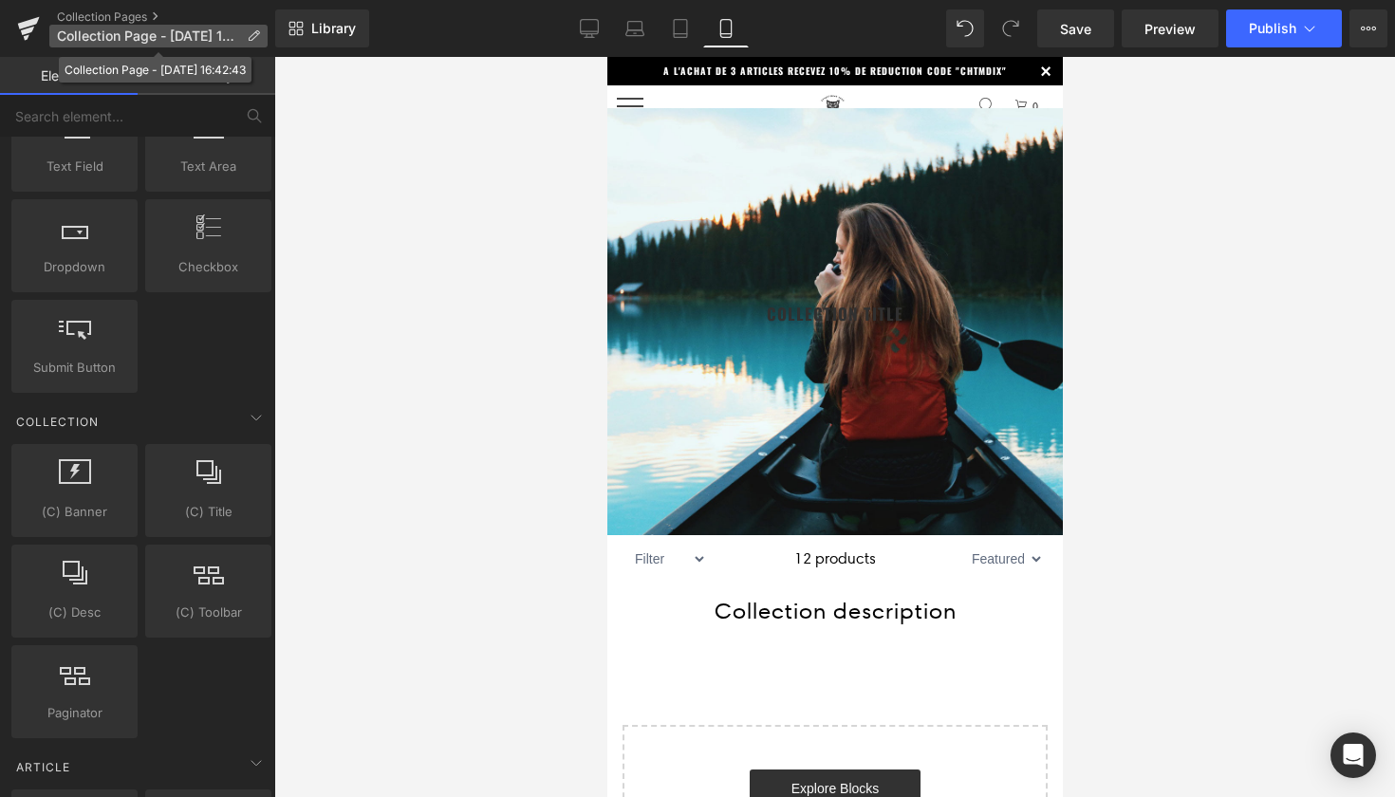
click at [257, 34] on icon at bounding box center [253, 35] width 13 height 13
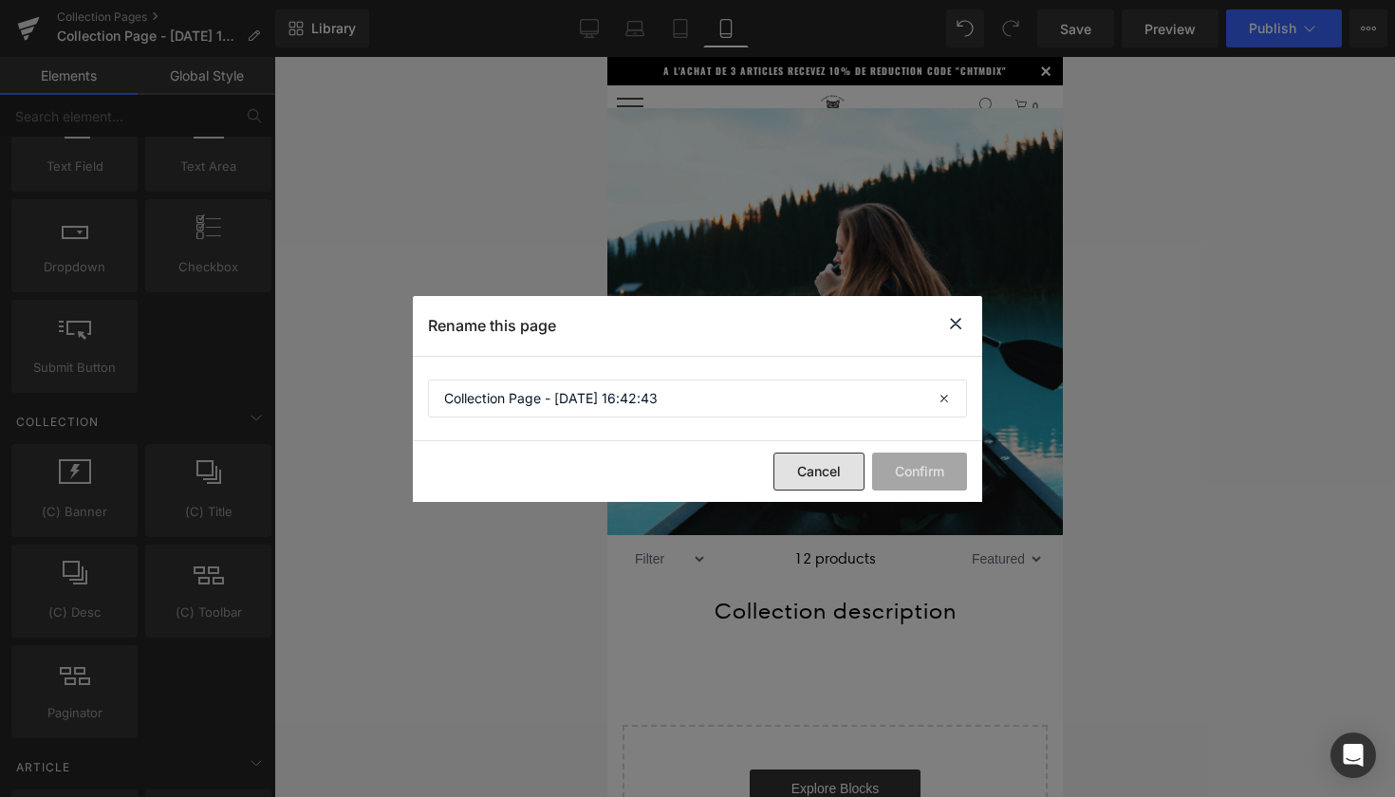
click at [816, 470] on button "Cancel" at bounding box center [818, 472] width 91 height 38
